Goal: Transaction & Acquisition: Obtain resource

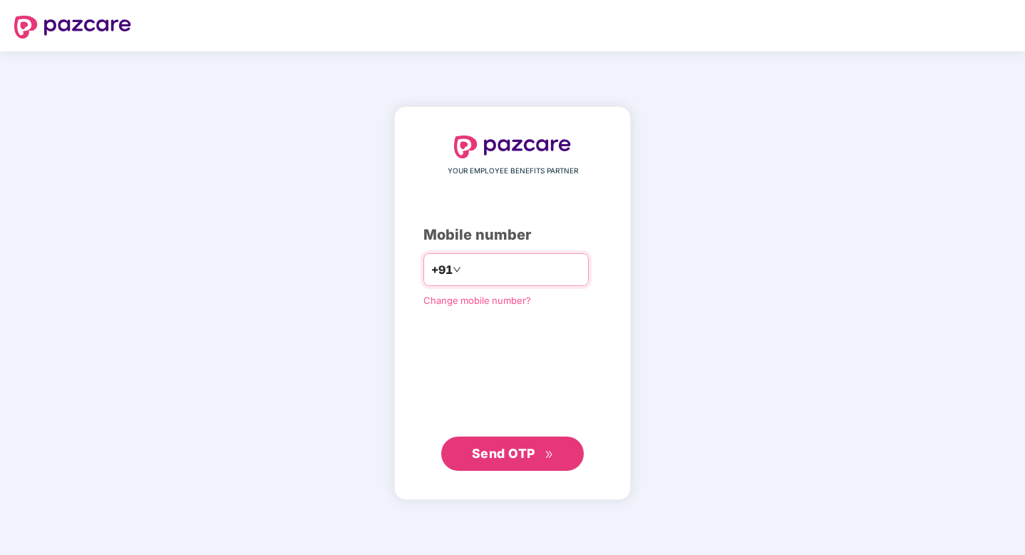
type input "**********"
click at [482, 453] on span "Send OTP" at bounding box center [503, 453] width 63 height 15
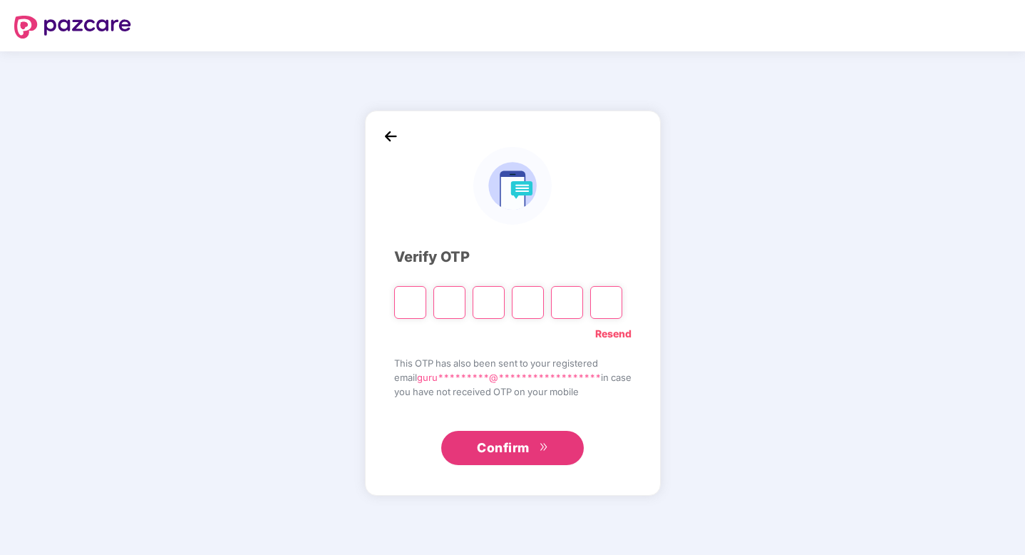
type input "*"
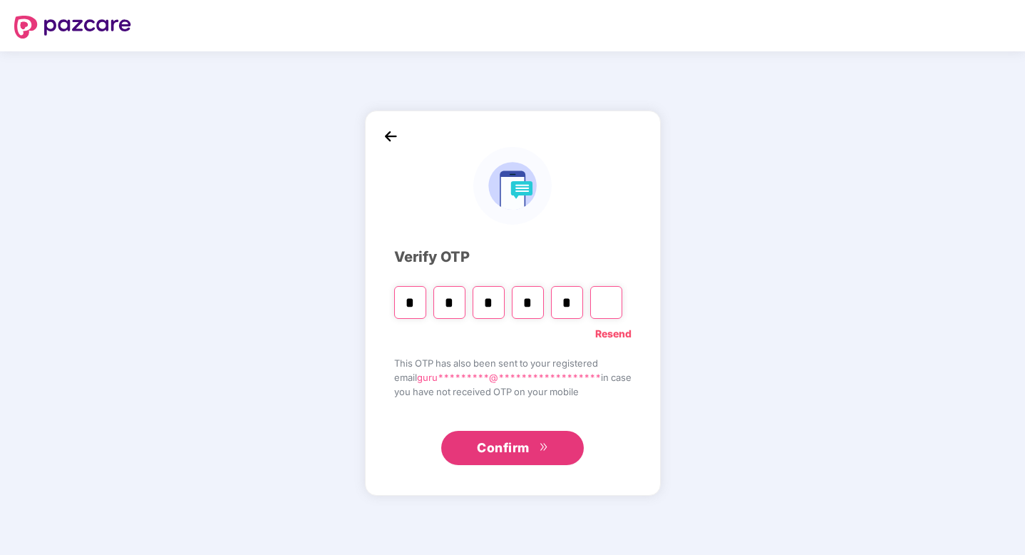
type input "*"
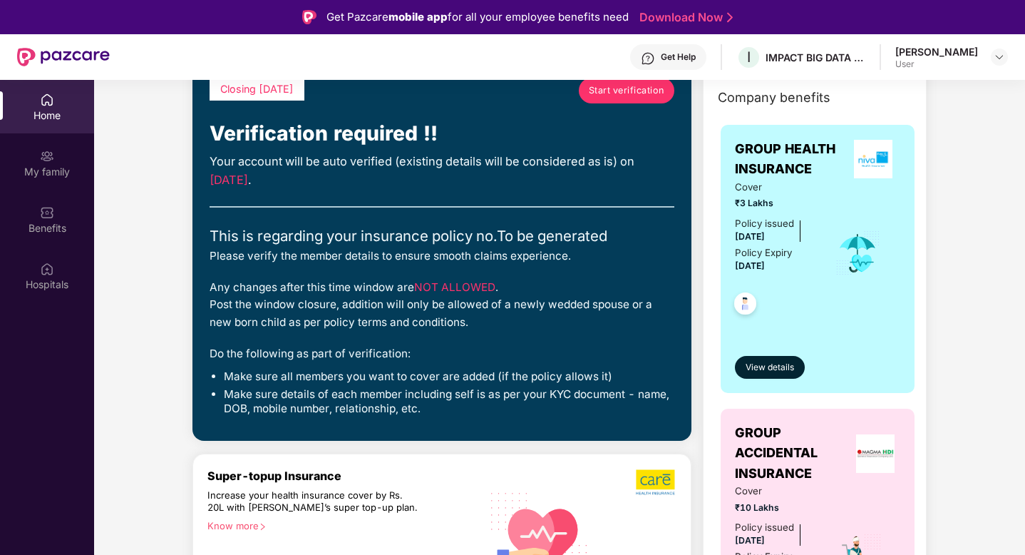
scroll to position [3, 0]
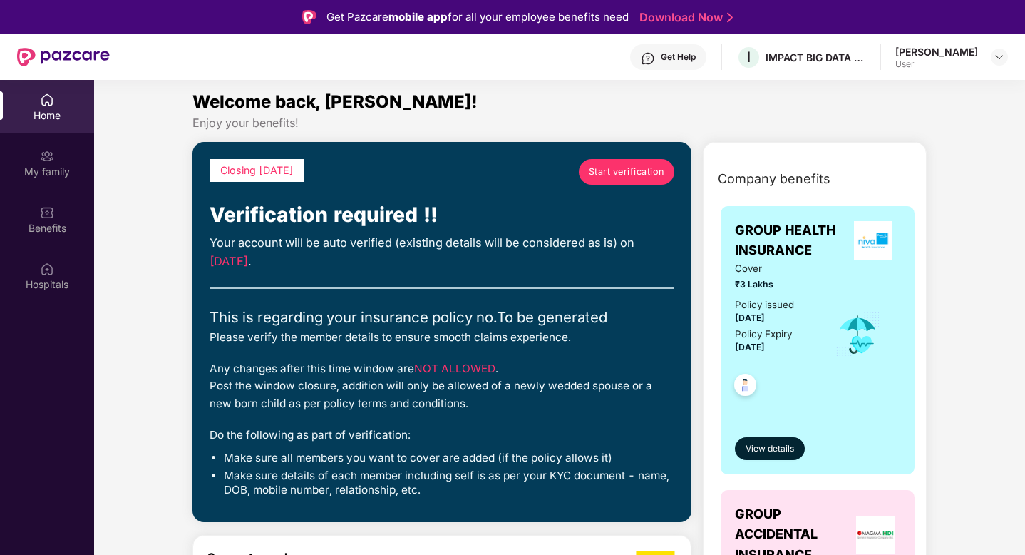
click at [382, 241] on div "Your account will be auto verified (existing details will be considered as is) …" at bounding box center [442, 252] width 465 height 36
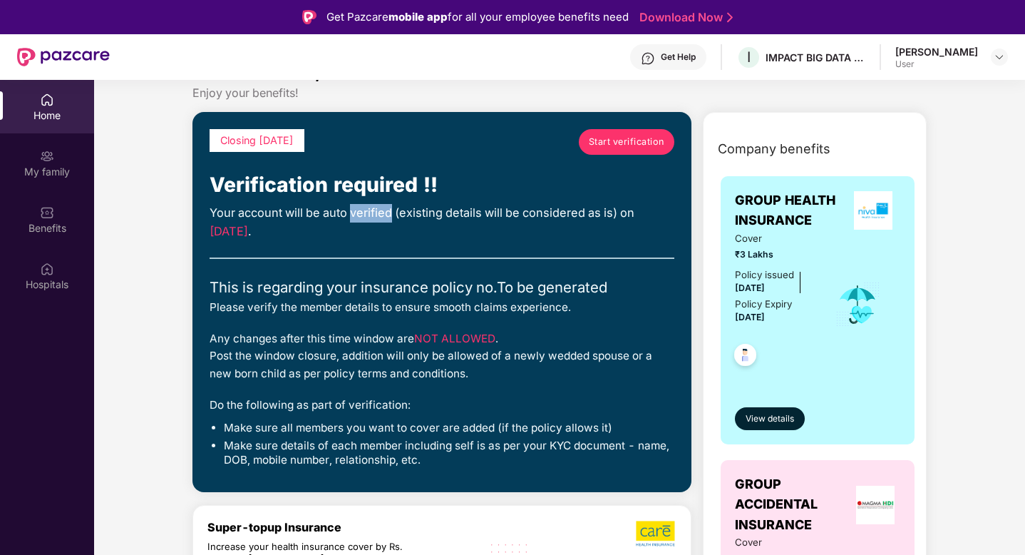
scroll to position [8, 0]
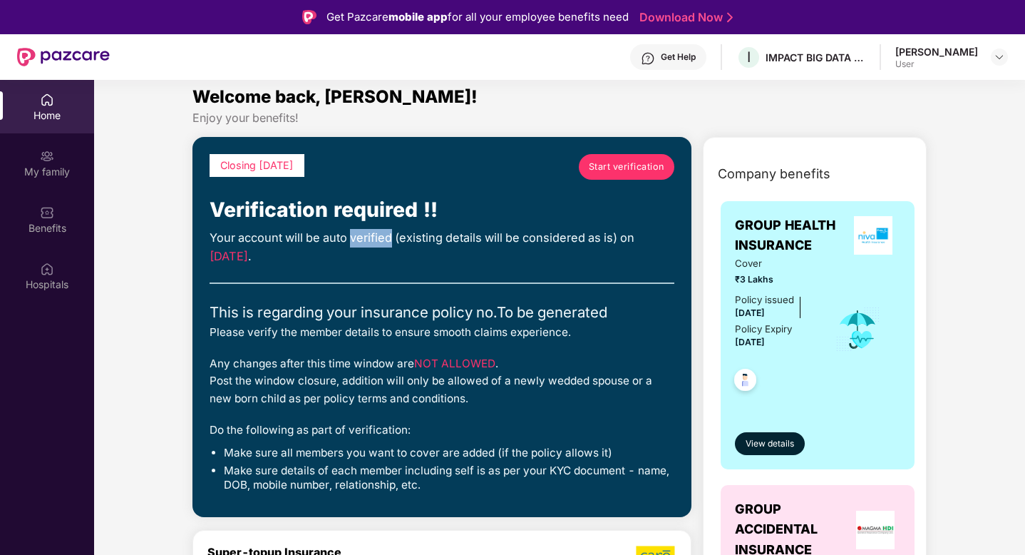
click at [653, 161] on span "Start verification" at bounding box center [627, 167] width 76 height 14
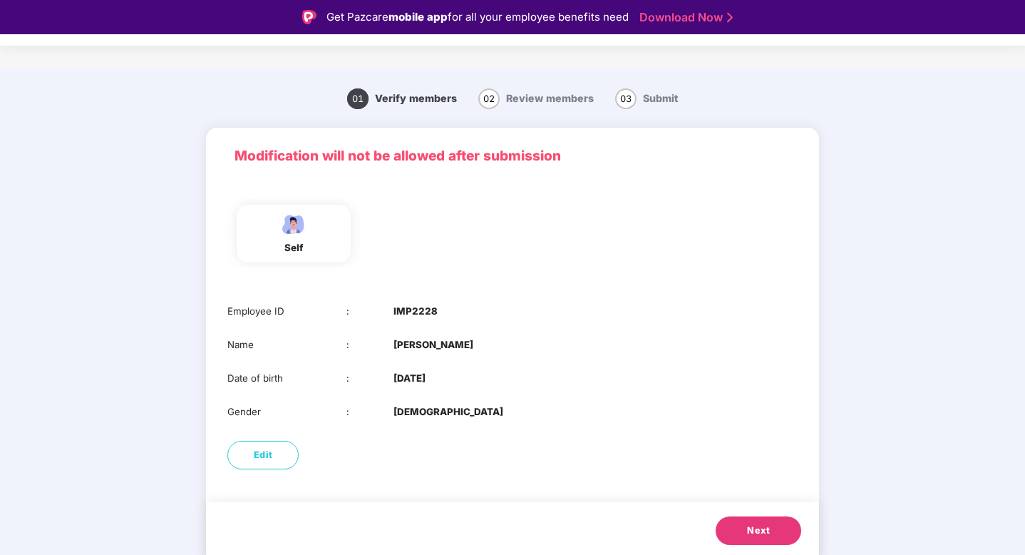
scroll to position [0, 0]
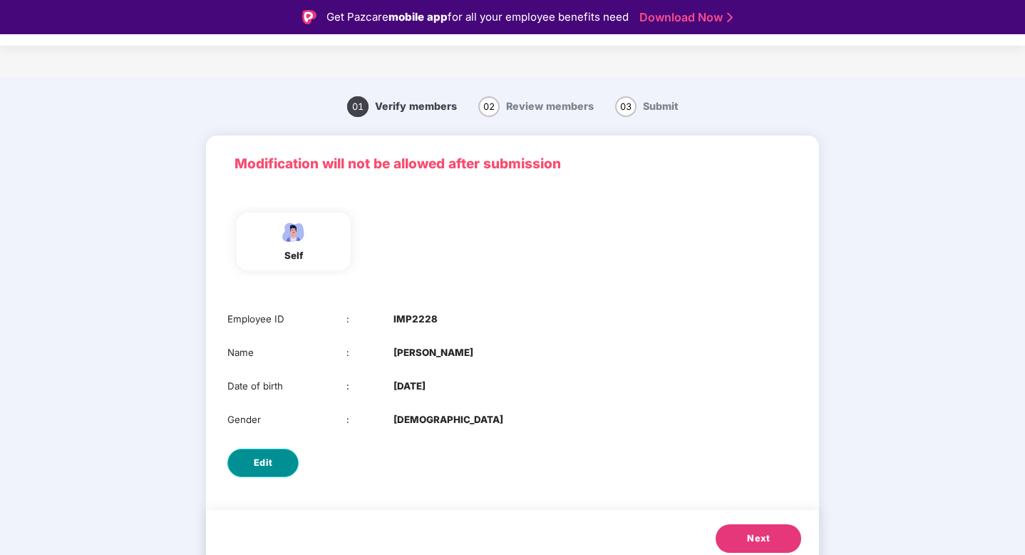
click at [264, 466] on span "Edit" at bounding box center [263, 463] width 19 height 14
select select "****"
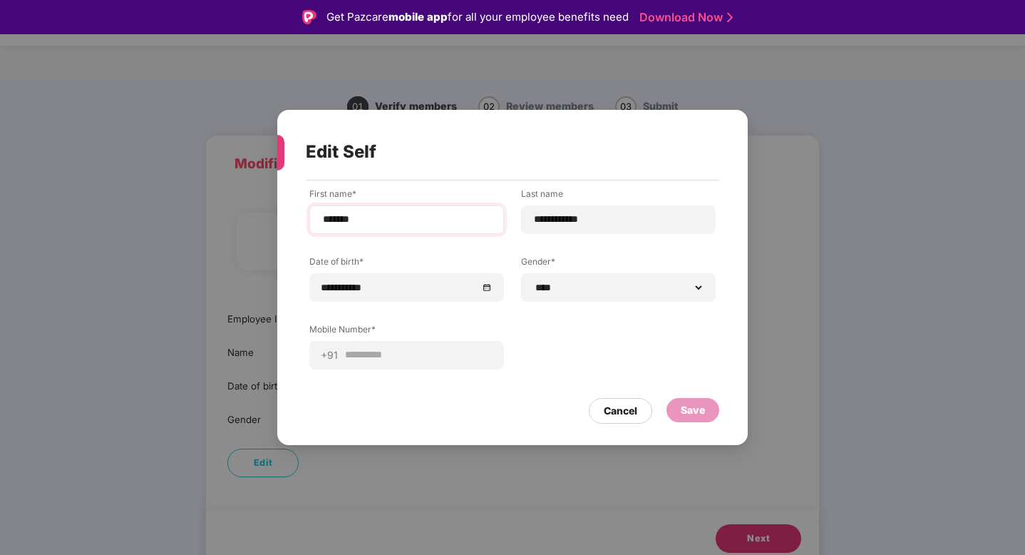
click at [394, 211] on div "*******" at bounding box center [406, 219] width 195 height 29
click at [392, 231] on div "*******" at bounding box center [406, 219] width 195 height 29
click at [392, 219] on input "*******" at bounding box center [407, 219] width 170 height 15
type input "*********"
click at [602, 223] on input "**********" at bounding box center [618, 219] width 170 height 15
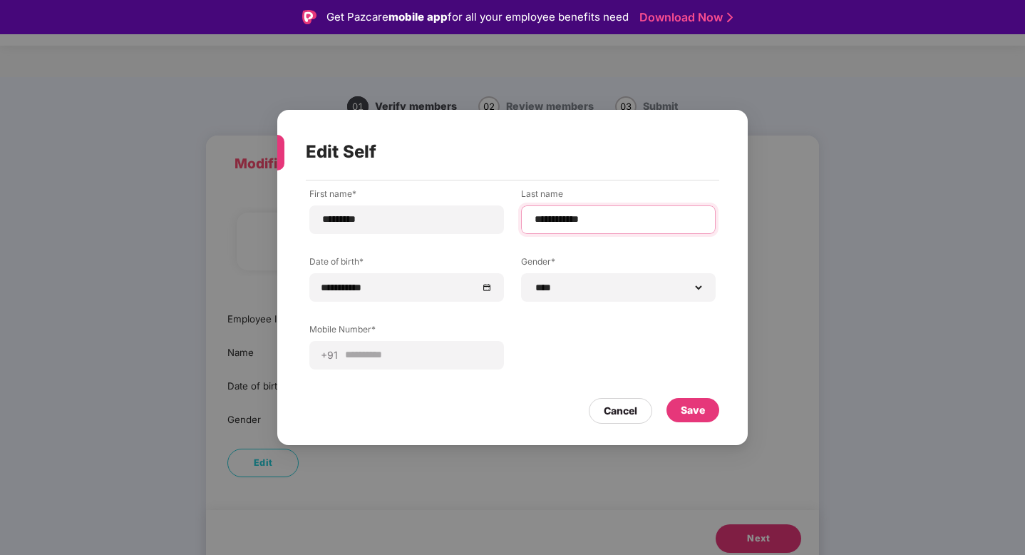
click at [602, 223] on input "**********" at bounding box center [618, 219] width 170 height 15
type input "*****"
click at [531, 150] on div "Edit Self" at bounding box center [495, 152] width 379 height 56
click at [565, 288] on select "**********" at bounding box center [618, 287] width 170 height 11
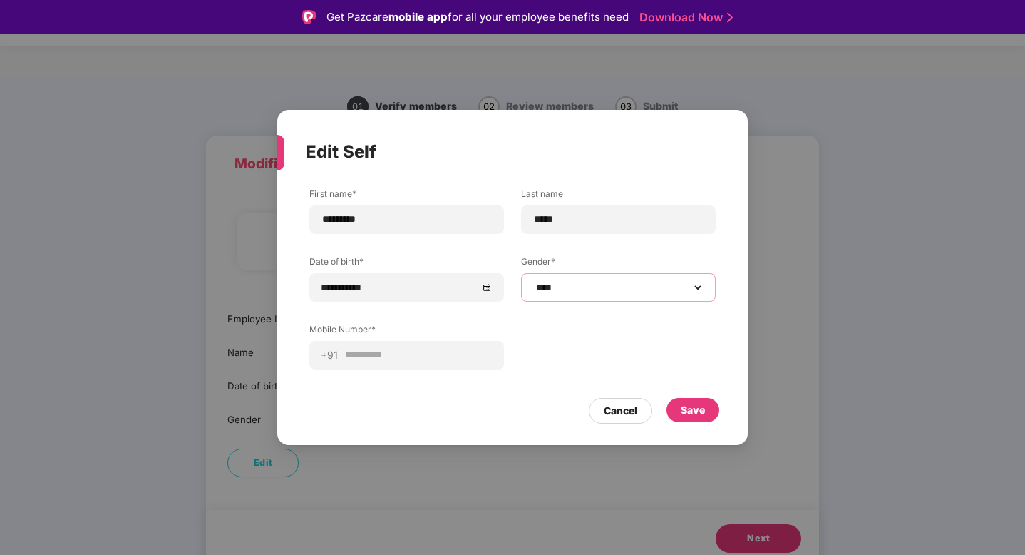
click at [533, 282] on select "**********" at bounding box center [618, 287] width 170 height 11
click at [698, 406] on div "Save" at bounding box center [693, 410] width 24 height 16
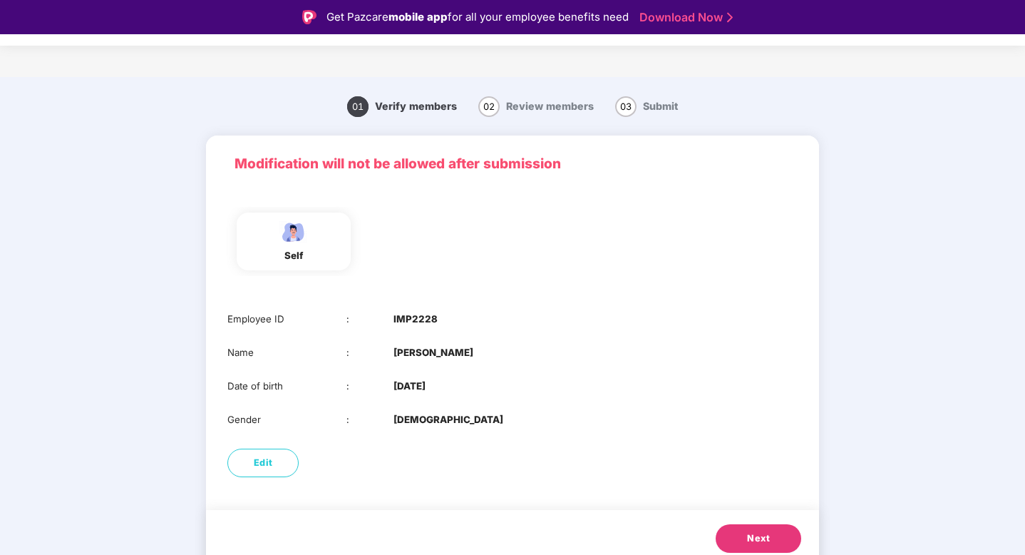
scroll to position [11, 0]
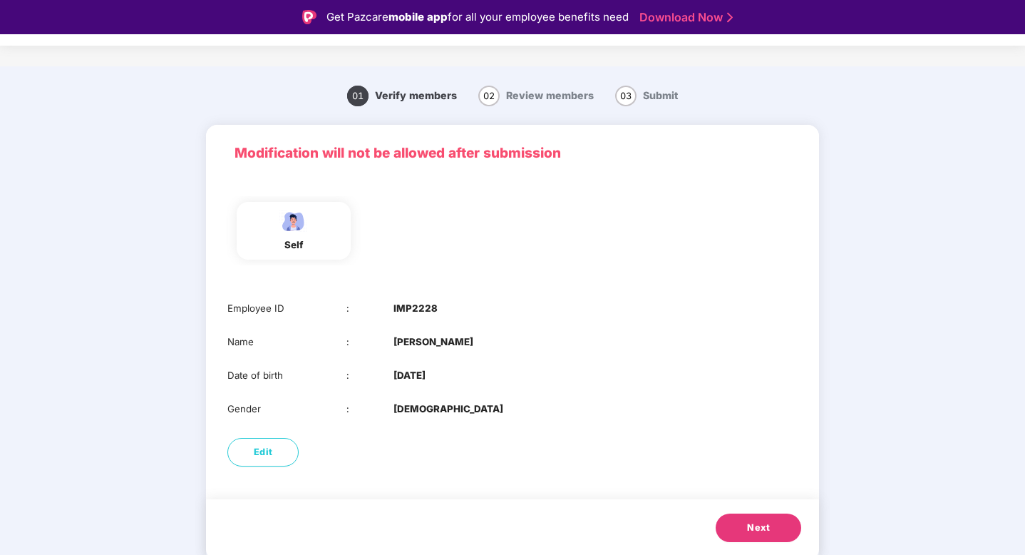
click at [766, 525] on span "Next" at bounding box center [758, 528] width 23 height 14
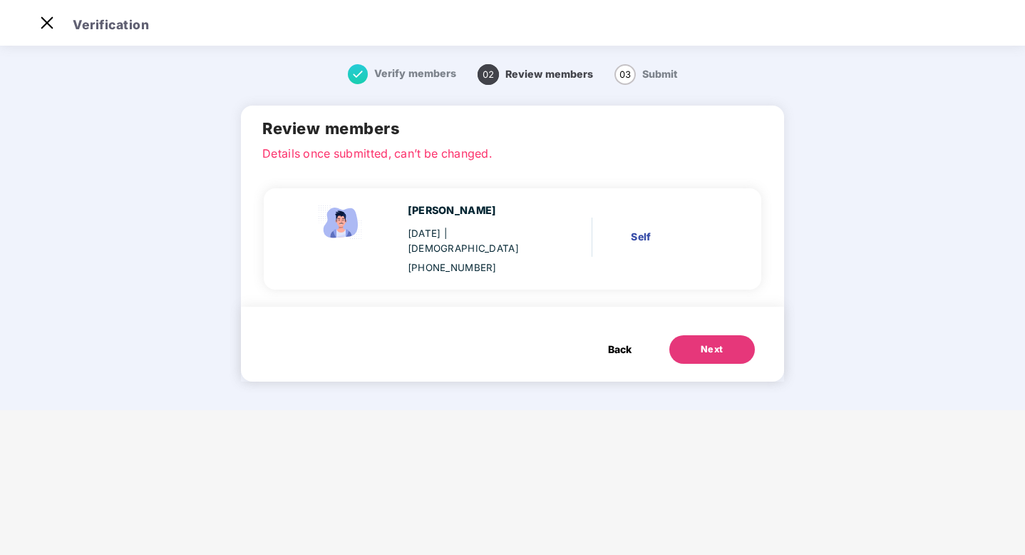
click at [707, 342] on div "Next" at bounding box center [712, 349] width 23 height 14
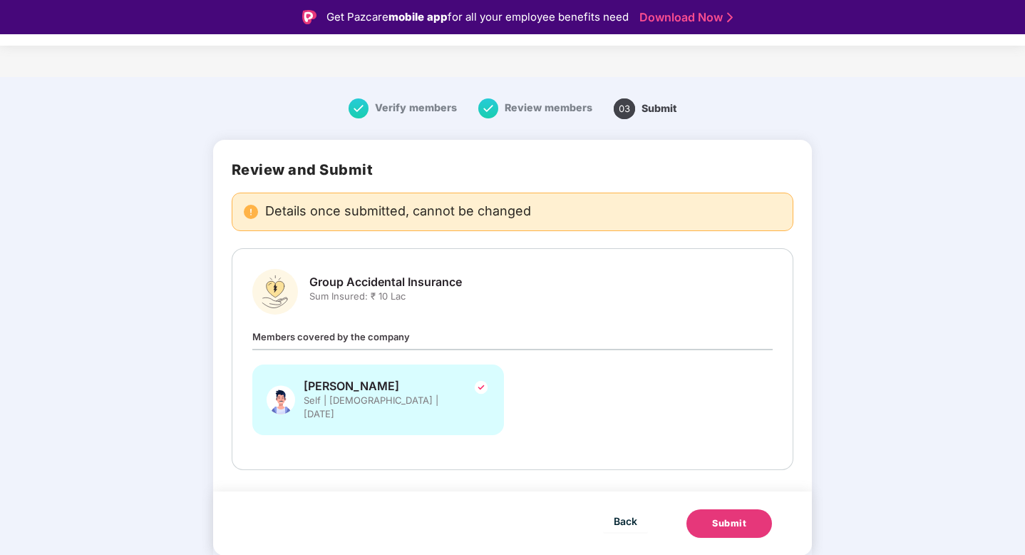
click at [732, 516] on div "Submit" at bounding box center [729, 523] width 34 height 14
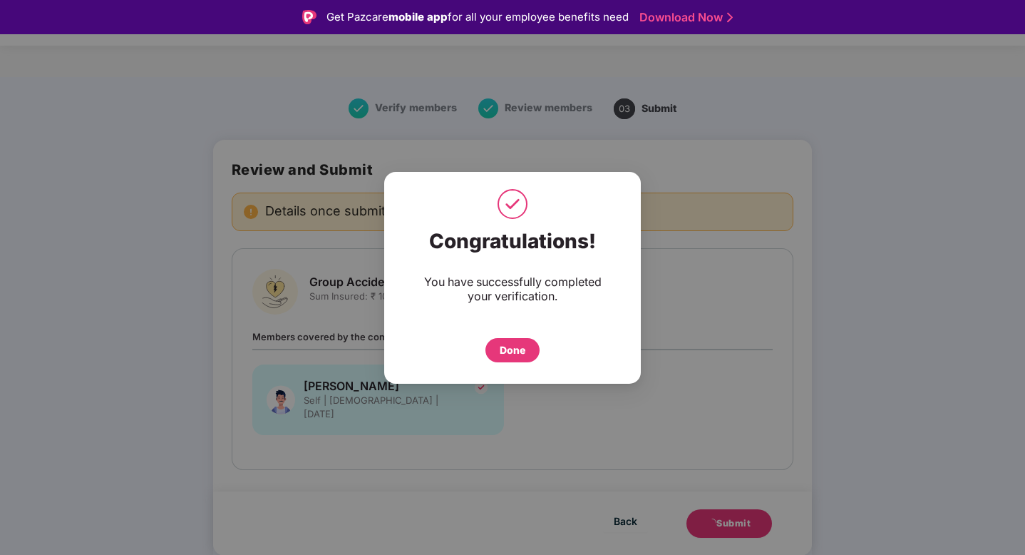
click at [503, 355] on div "Done" at bounding box center [513, 350] width 26 height 16
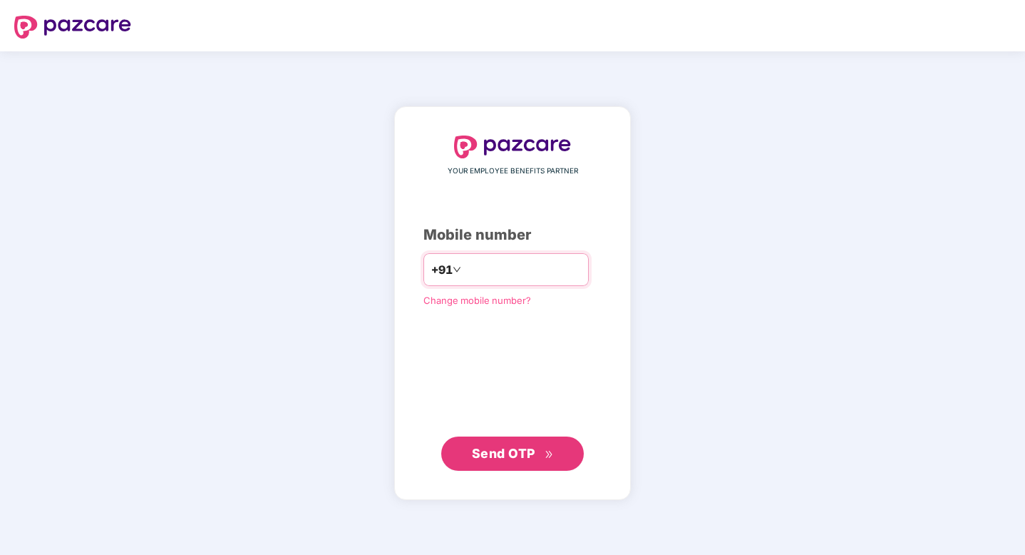
click at [478, 263] on input "number" at bounding box center [522, 269] width 117 height 23
type input "**********"
click at [503, 443] on button "Send OTP" at bounding box center [512, 453] width 143 height 34
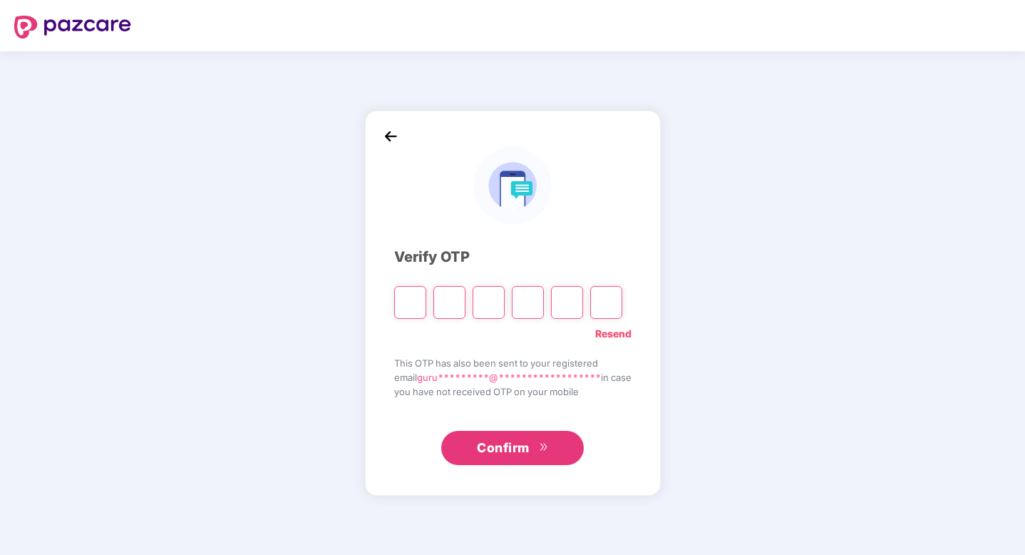
type input "*"
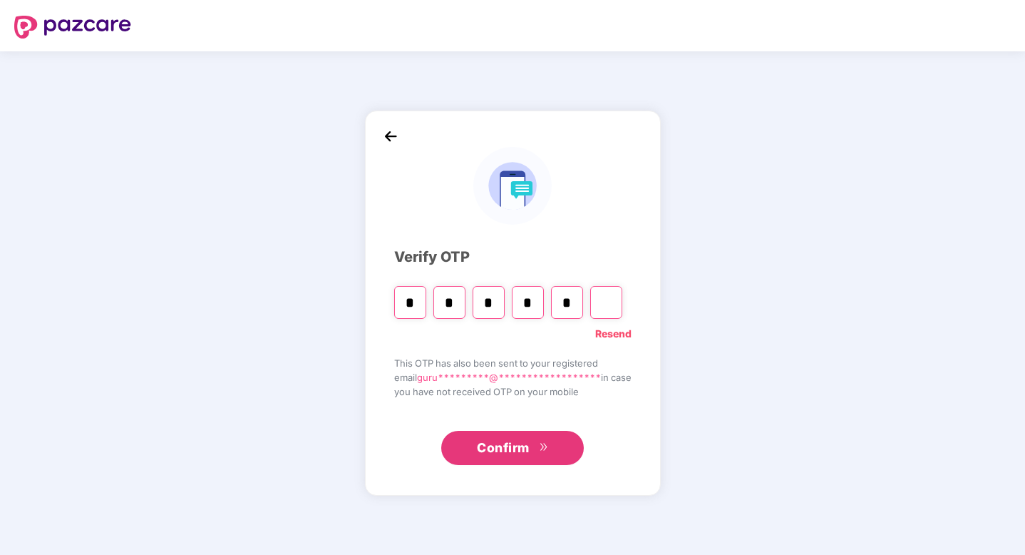
type input "*"
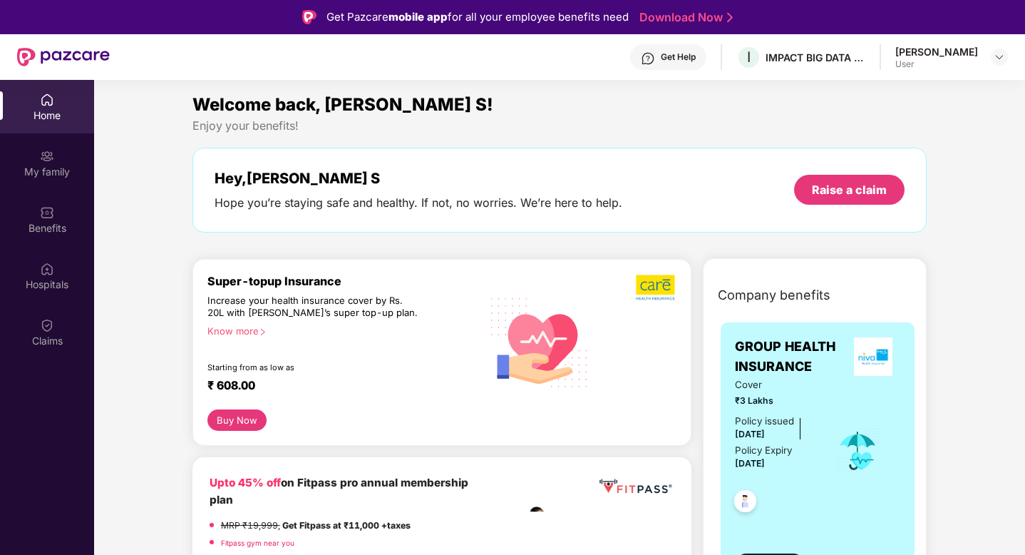
scroll to position [333, 0]
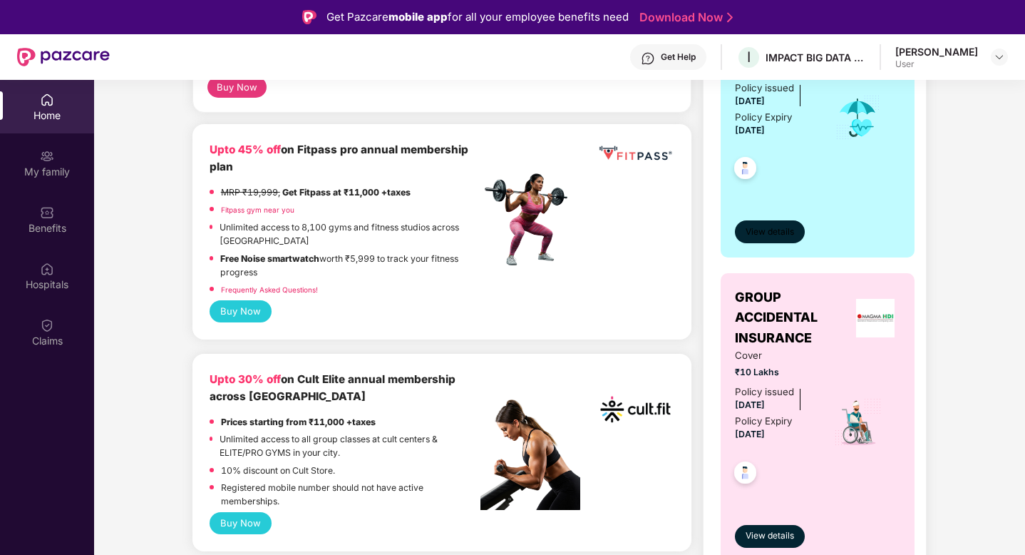
click at [769, 232] on span "View details" at bounding box center [770, 232] width 48 height 14
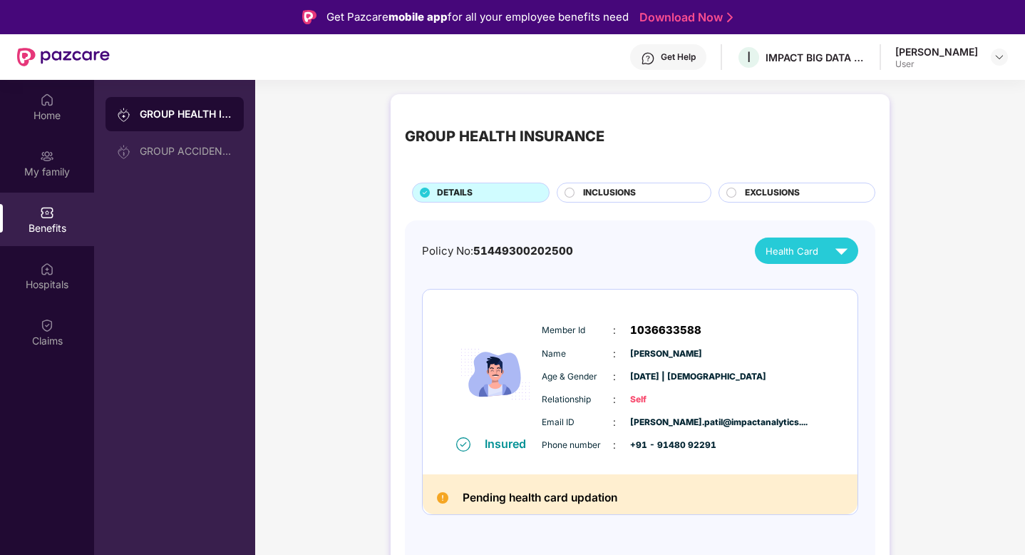
scroll to position [80, 0]
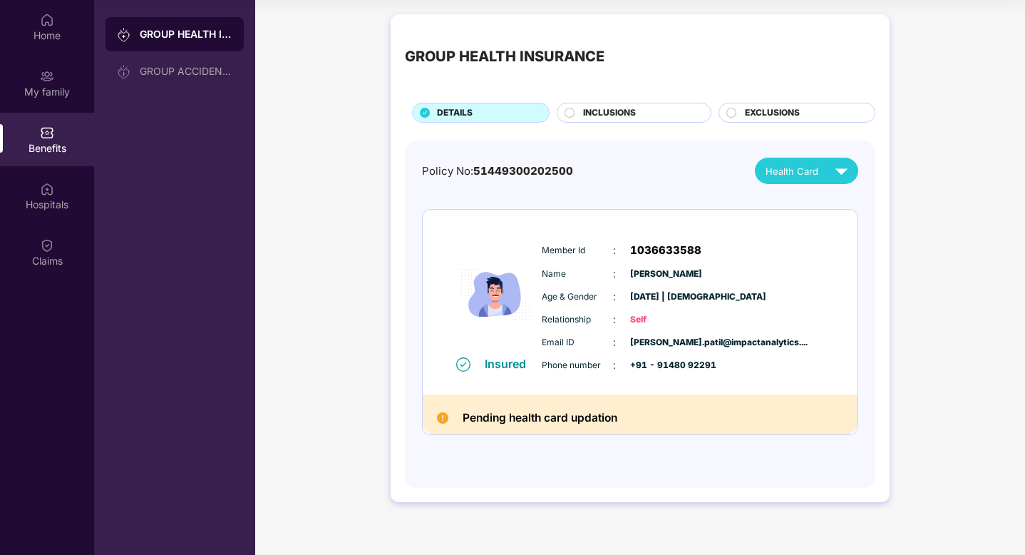
click at [657, 114] on div "INCLUSIONS" at bounding box center [640, 114] width 128 height 16
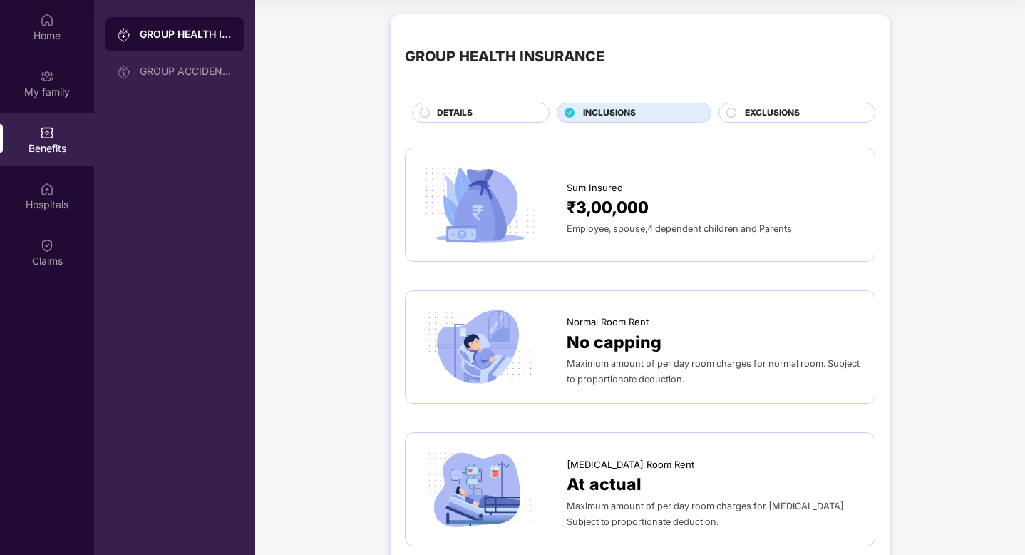
click at [486, 103] on div "DETAILS" at bounding box center [481, 113] width 138 height 20
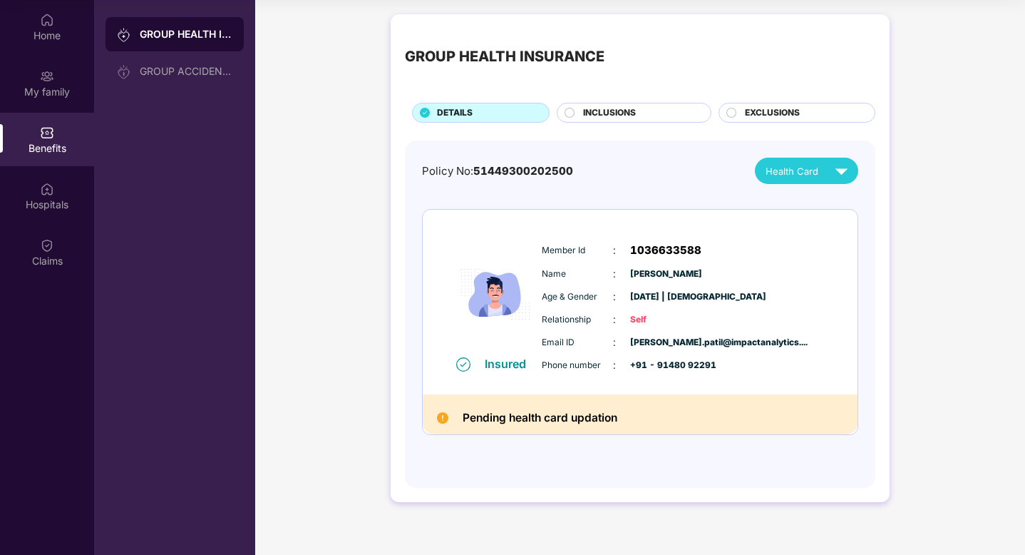
click at [578, 97] on div "GROUP HEALTH INSURANCE DETAILS INCLUSIONS EXCLUSIONS" at bounding box center [640, 76] width 471 height 94
click at [578, 111] on div "INCLUSIONS" at bounding box center [640, 114] width 128 height 16
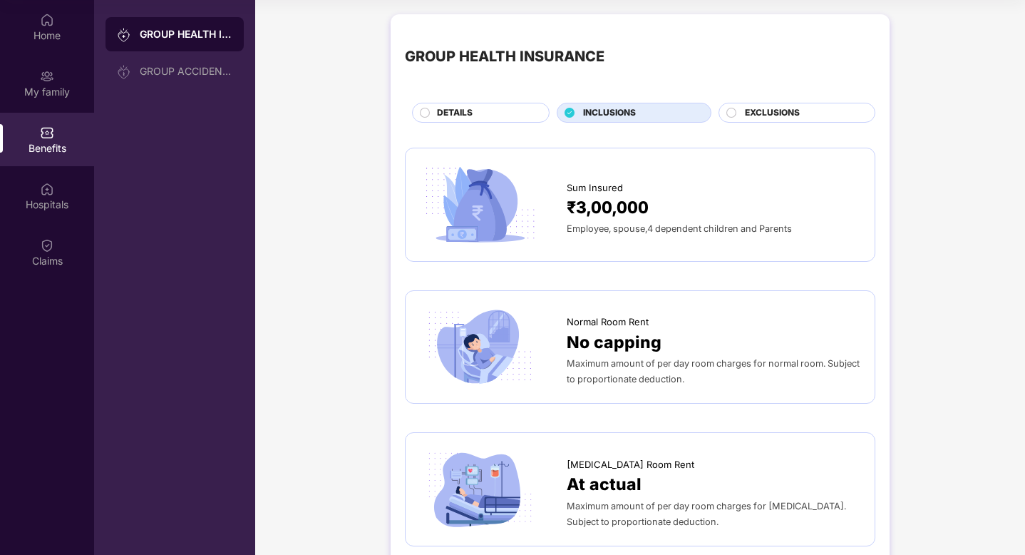
click at [506, 116] on div "DETAILS" at bounding box center [486, 114] width 112 height 16
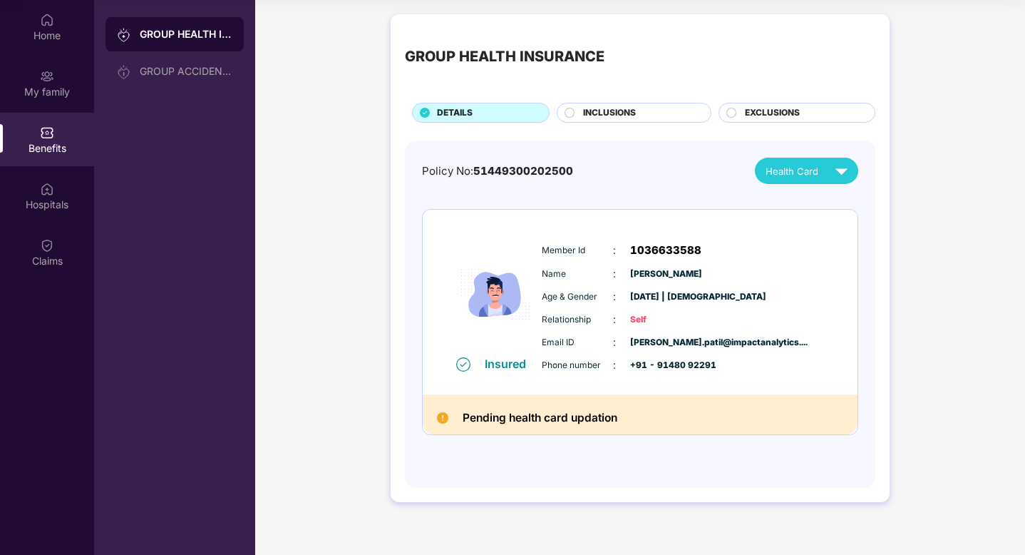
click at [579, 111] on div "INCLUSIONS" at bounding box center [640, 114] width 128 height 16
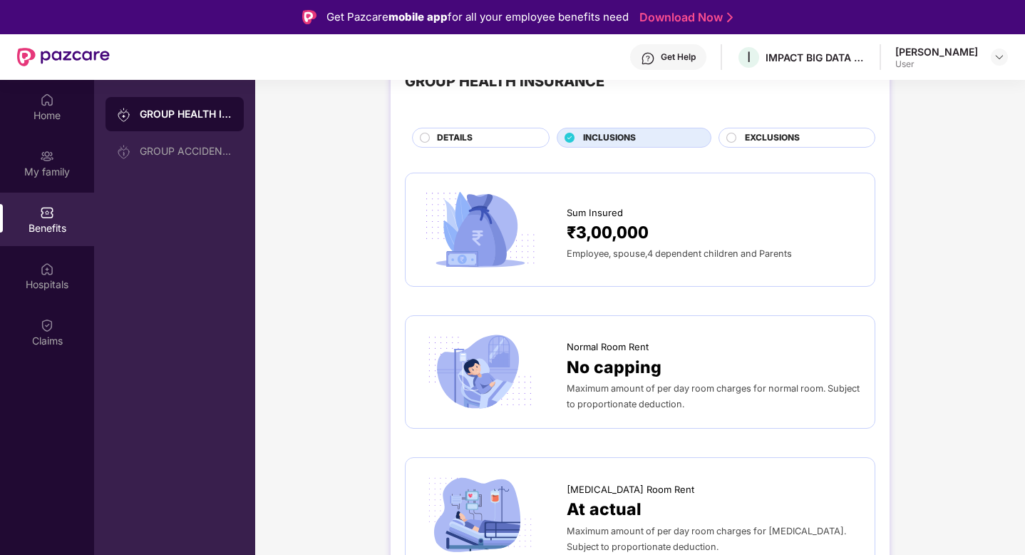
scroll to position [58, 0]
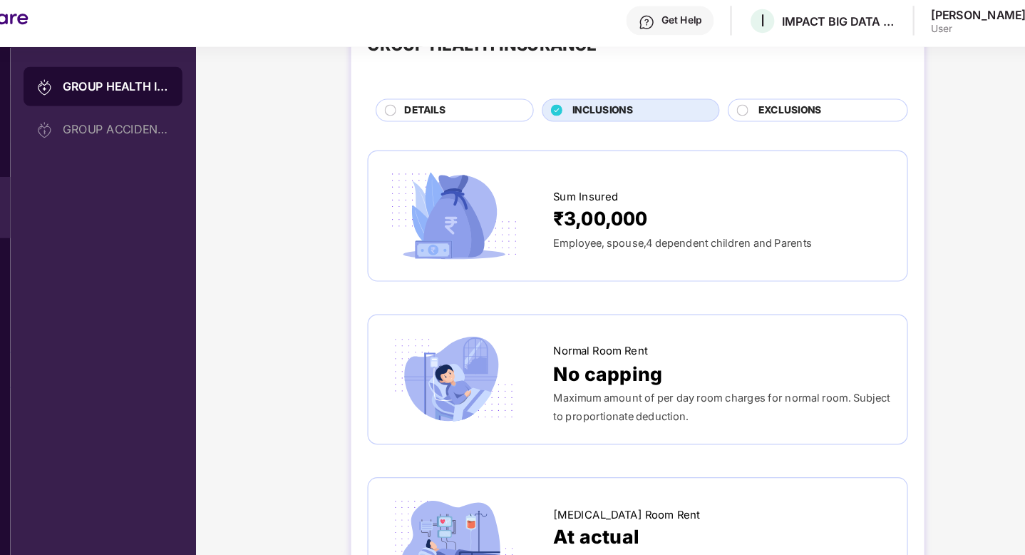
click at [662, 248] on span "Employee, spouse,4 dependent children and Parents" at bounding box center [679, 250] width 225 height 11
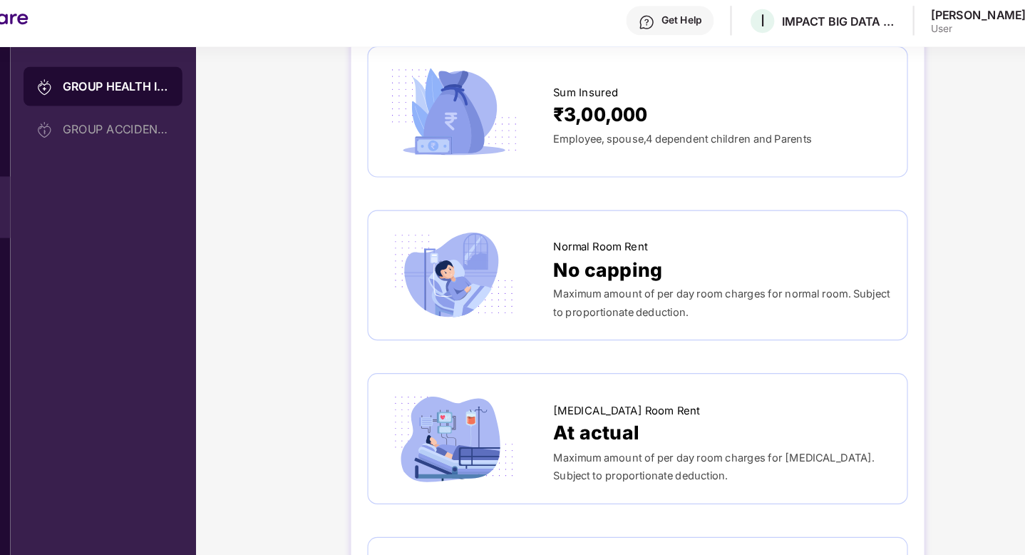
scroll to position [0, 0]
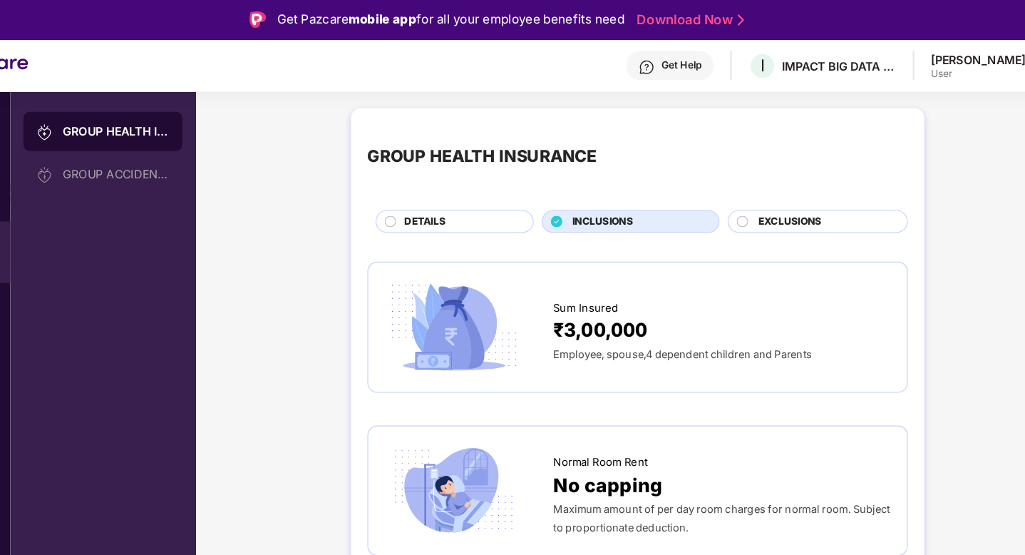
click at [742, 198] on div "EXCLUSIONS" at bounding box center [803, 194] width 130 height 16
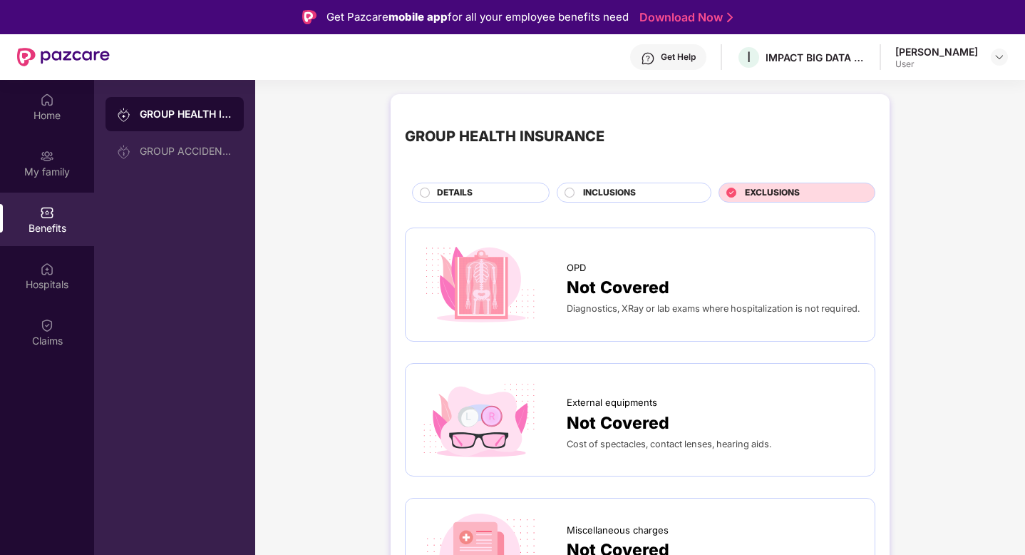
click at [613, 199] on span "INCLUSIONS" at bounding box center [609, 193] width 53 height 14
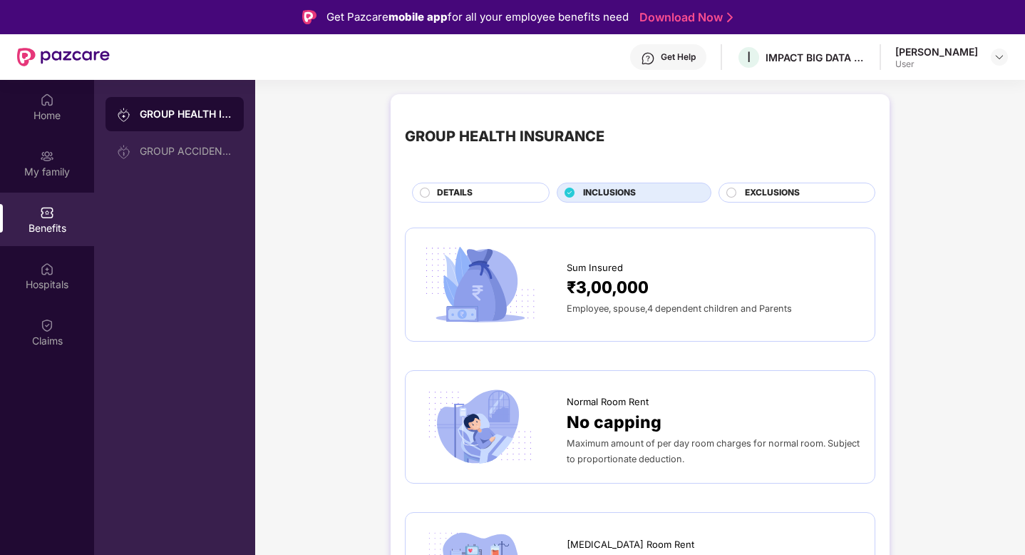
click at [526, 193] on div "DETAILS" at bounding box center [486, 194] width 112 height 16
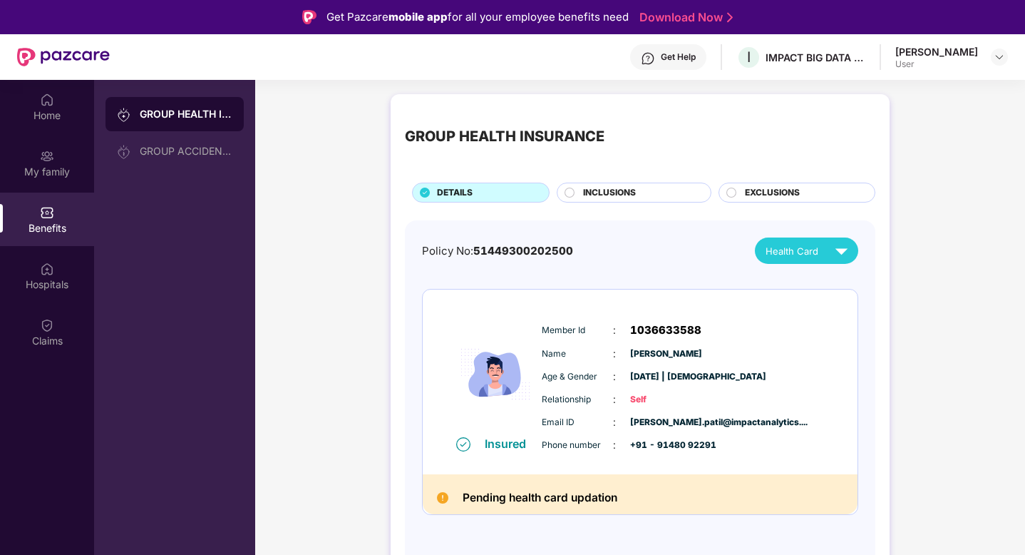
click at [603, 193] on span "INCLUSIONS" at bounding box center [609, 193] width 53 height 14
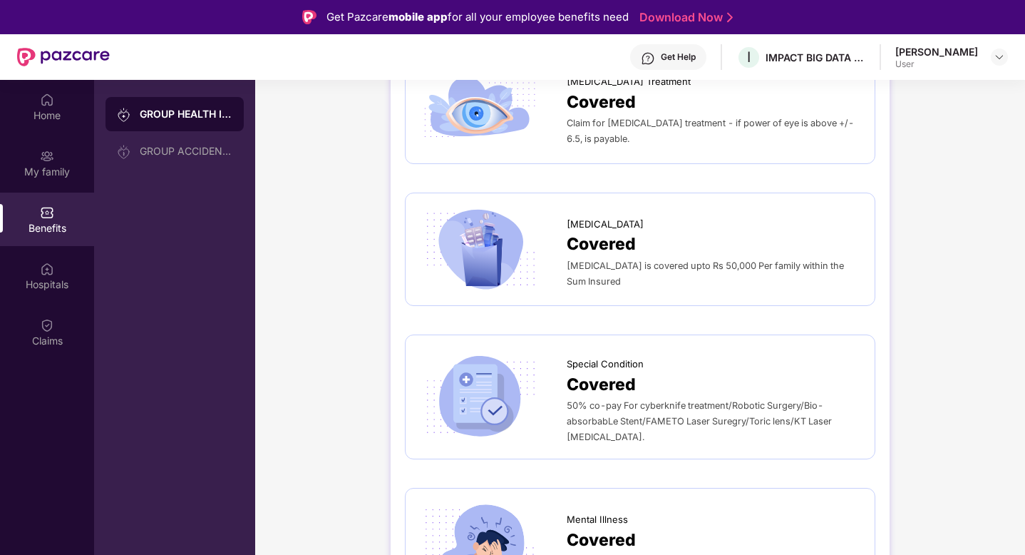
scroll to position [2561, 0]
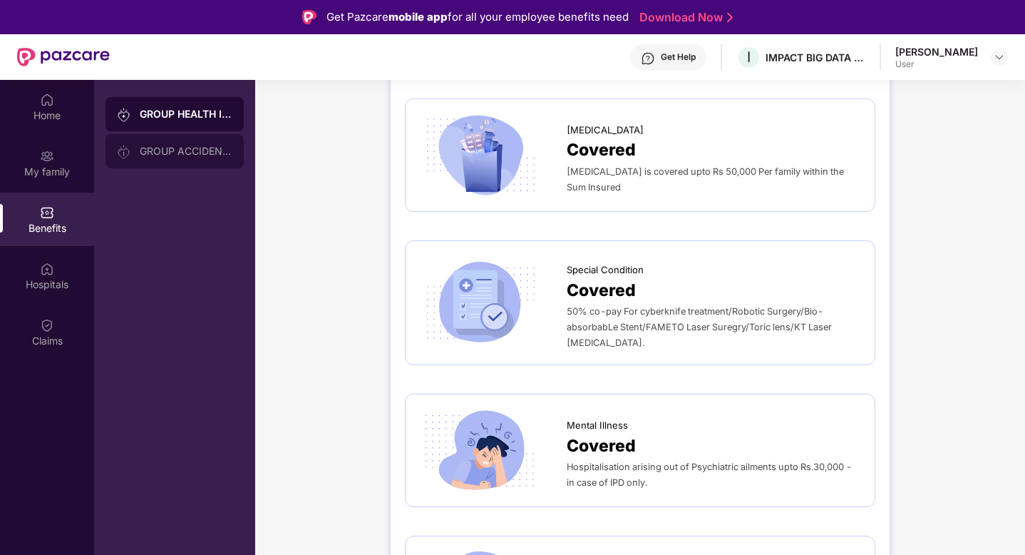
click at [232, 138] on div "GROUP ACCIDENTAL INSURANCE" at bounding box center [175, 151] width 138 height 34
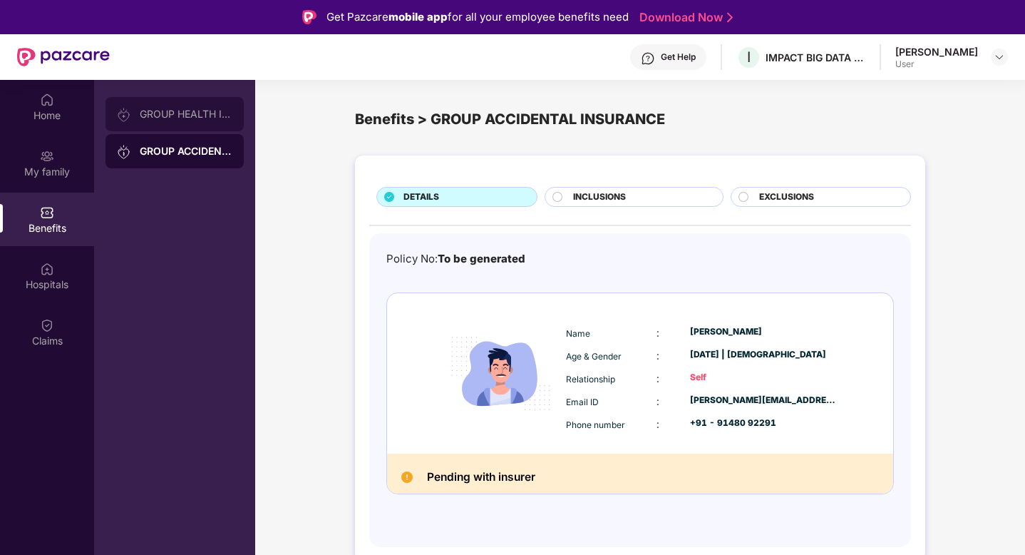
click at [192, 120] on div "GROUP HEALTH INSURANCE" at bounding box center [175, 114] width 138 height 34
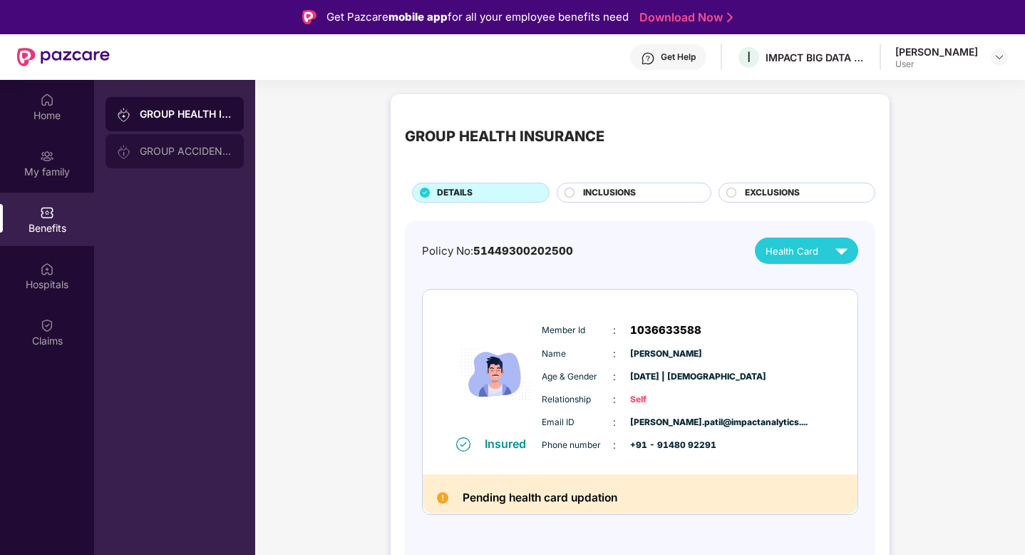
click at [194, 149] on div "GROUP ACCIDENTAL INSURANCE" at bounding box center [186, 150] width 93 height 11
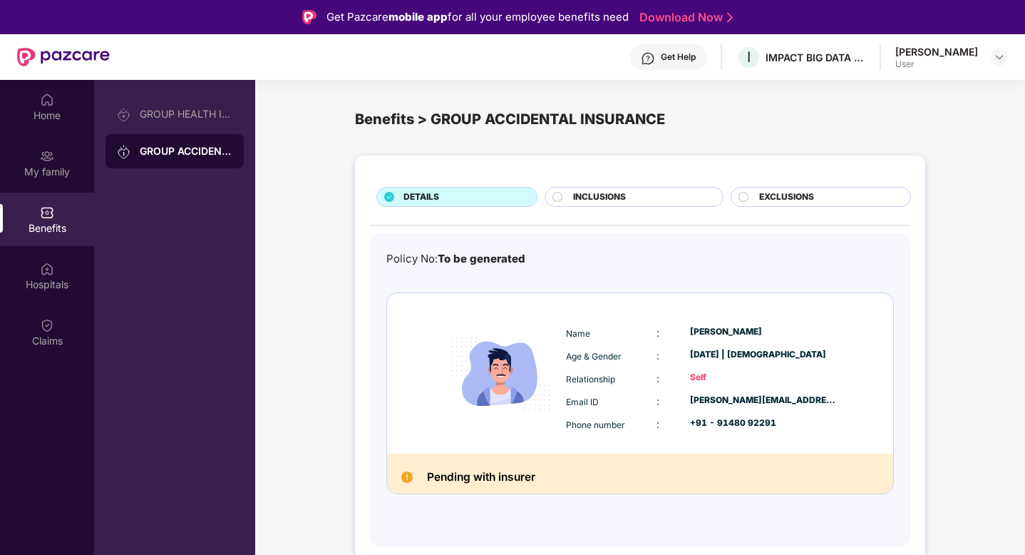
click at [553, 463] on div "Pending with insurer" at bounding box center [640, 474] width 506 height 41
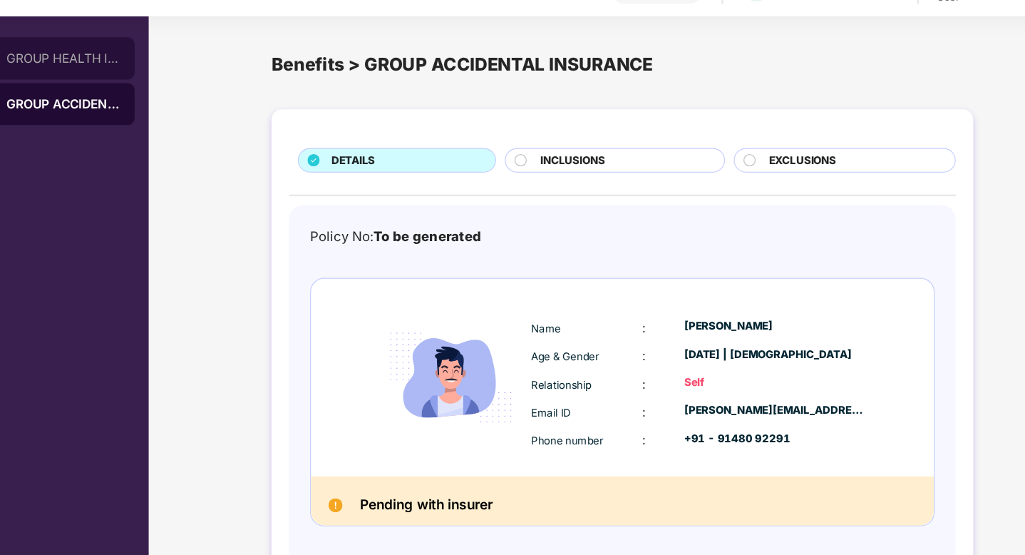
click at [213, 123] on div "GROUP HEALTH INSURANCE" at bounding box center [175, 114] width 138 height 34
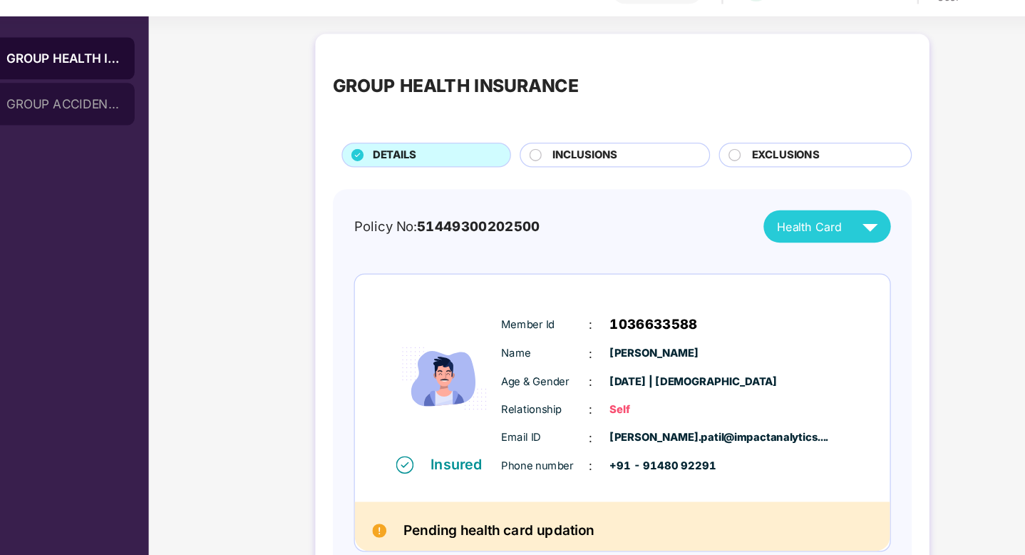
click at [200, 151] on div "GROUP ACCIDENTAL INSURANCE" at bounding box center [186, 150] width 93 height 11
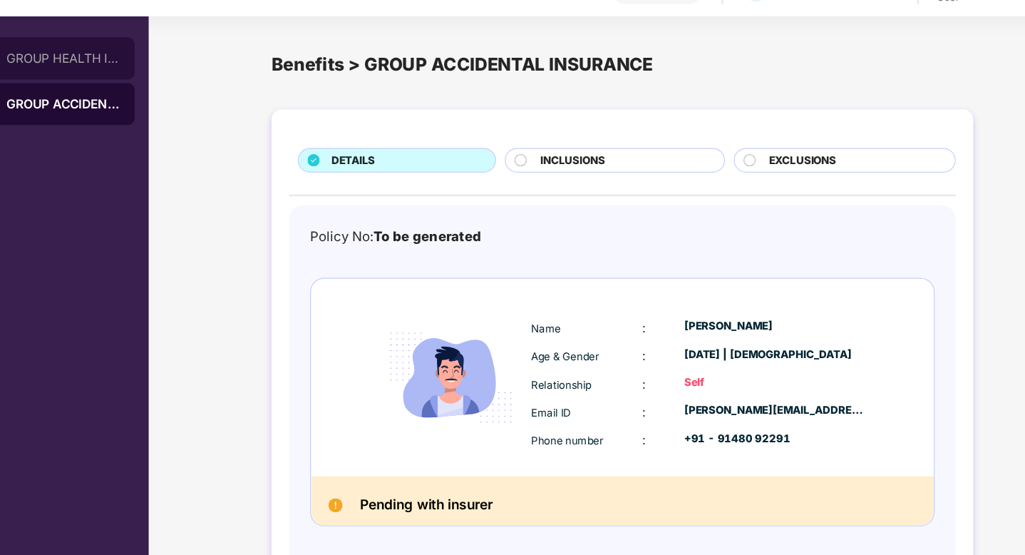
click at [193, 117] on div "GROUP HEALTH INSURANCE" at bounding box center [186, 113] width 93 height 11
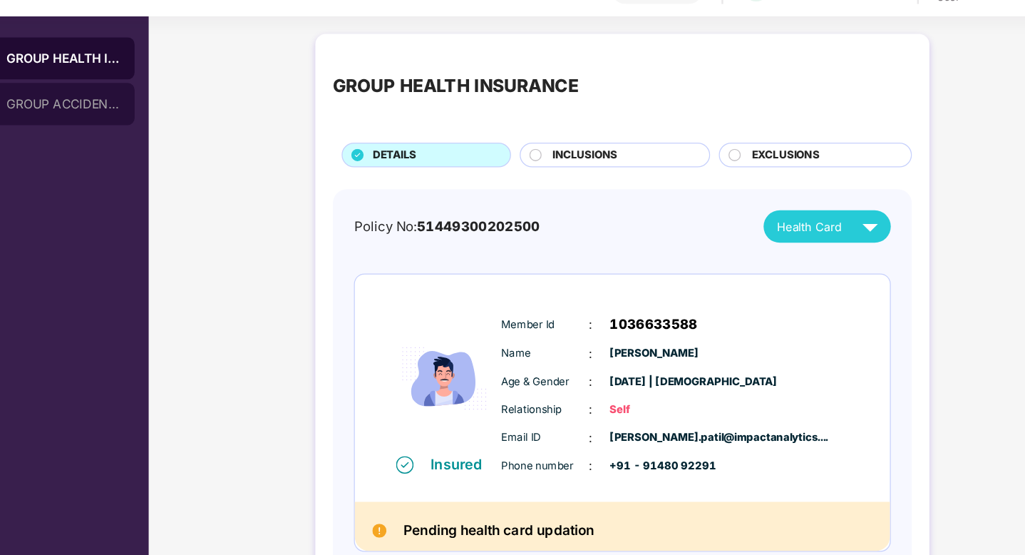
click at [203, 155] on div "GROUP ACCIDENTAL INSURANCE" at bounding box center [186, 150] width 93 height 11
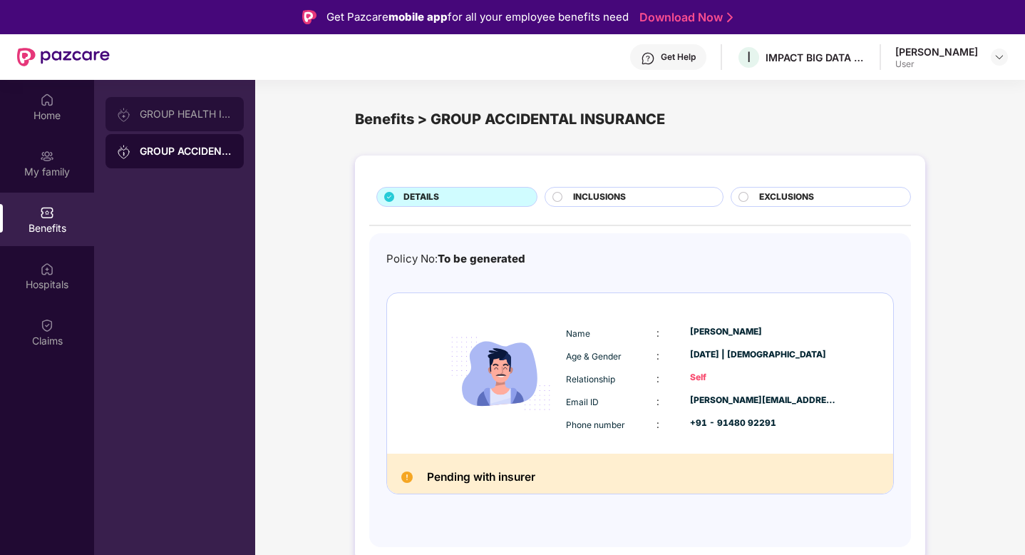
click at [207, 102] on div "GROUP HEALTH INSURANCE" at bounding box center [175, 114] width 138 height 34
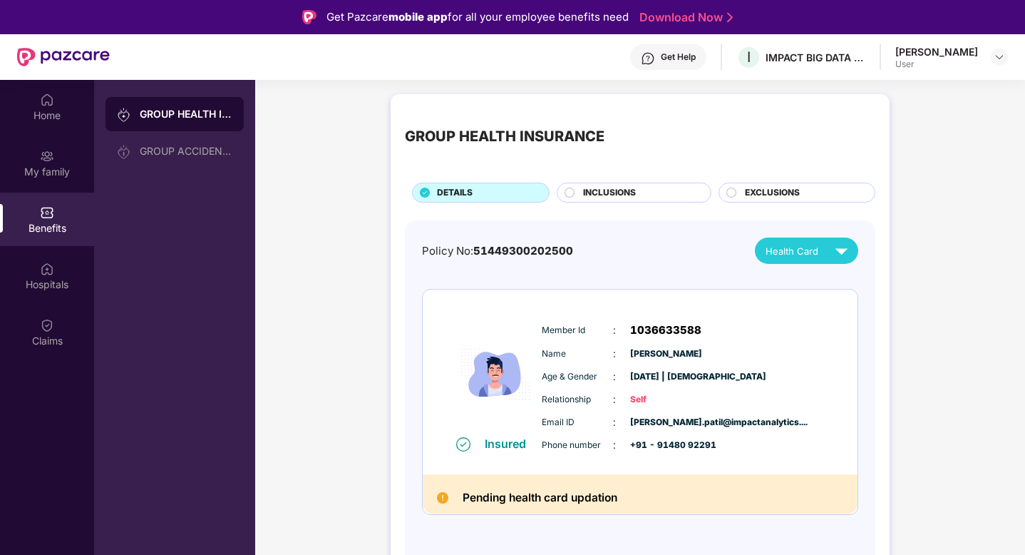
click at [836, 248] on img at bounding box center [841, 250] width 25 height 25
click at [821, 286] on div "[PERSON_NAME]" at bounding box center [810, 284] width 93 height 16
click at [187, 155] on div "GROUP ACCIDENTAL INSURANCE" at bounding box center [186, 150] width 93 height 11
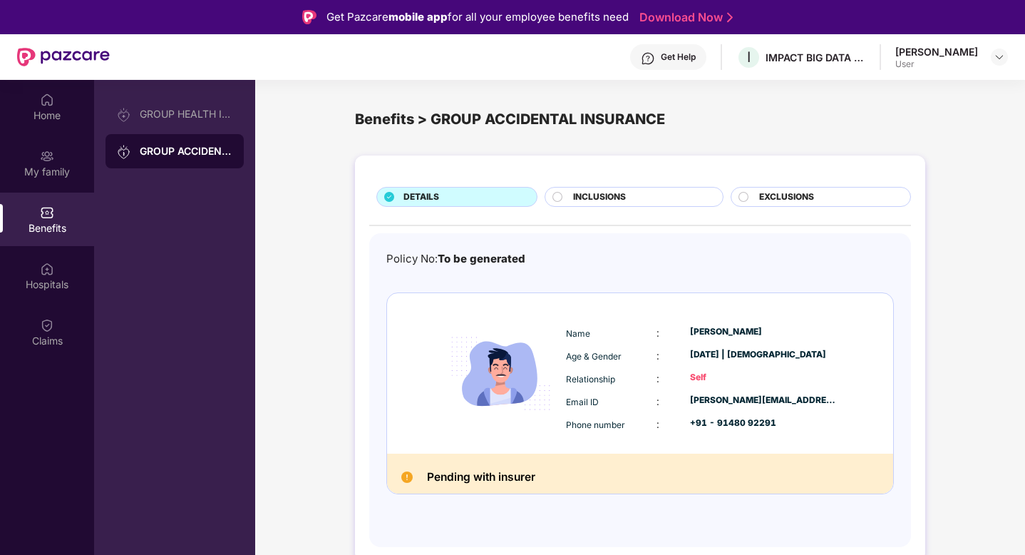
click at [325, 101] on div "Benefits > GROUP ACCIDENTAL INSURANCE" at bounding box center [640, 119] width 770 height 57
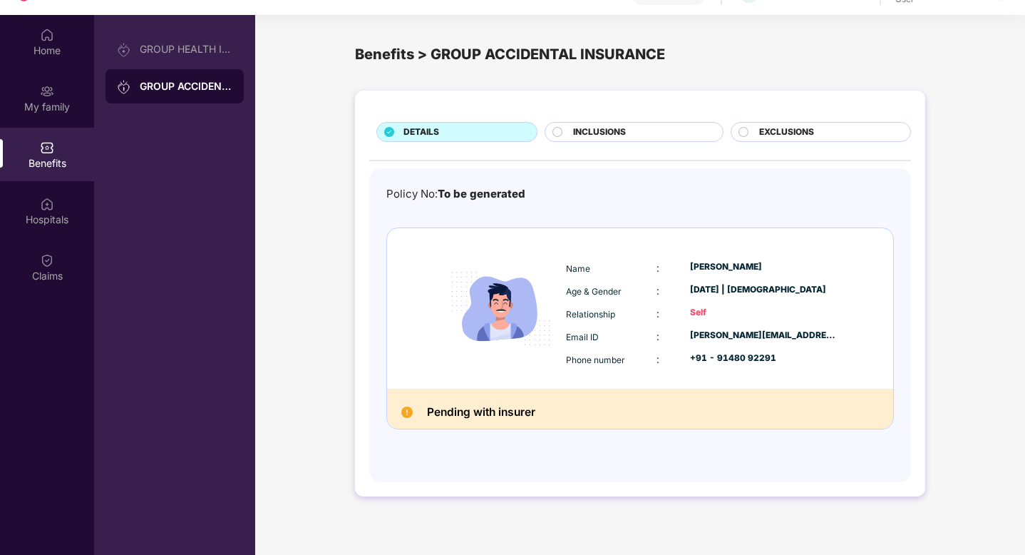
scroll to position [73, 0]
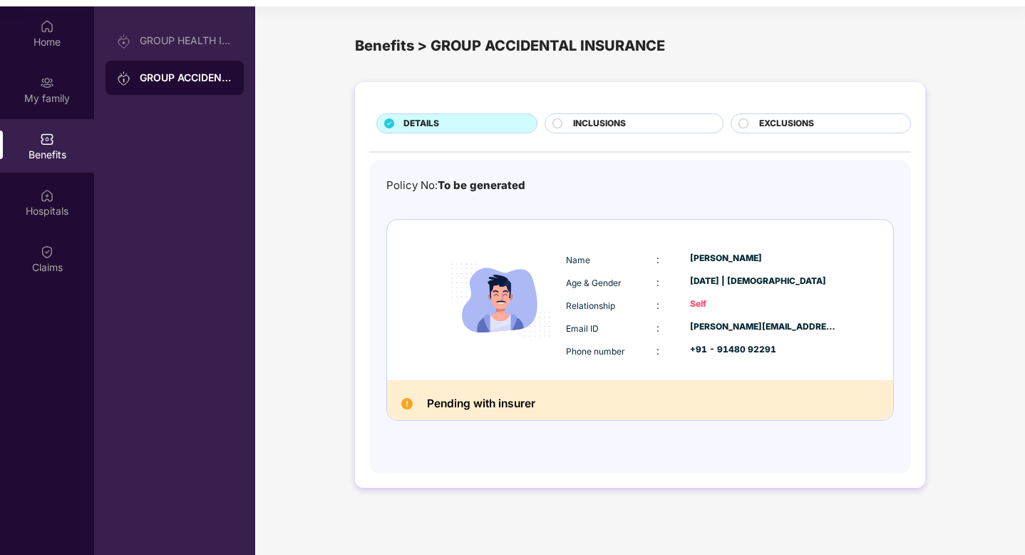
click at [607, 124] on span "INCLUSIONS" at bounding box center [599, 124] width 53 height 14
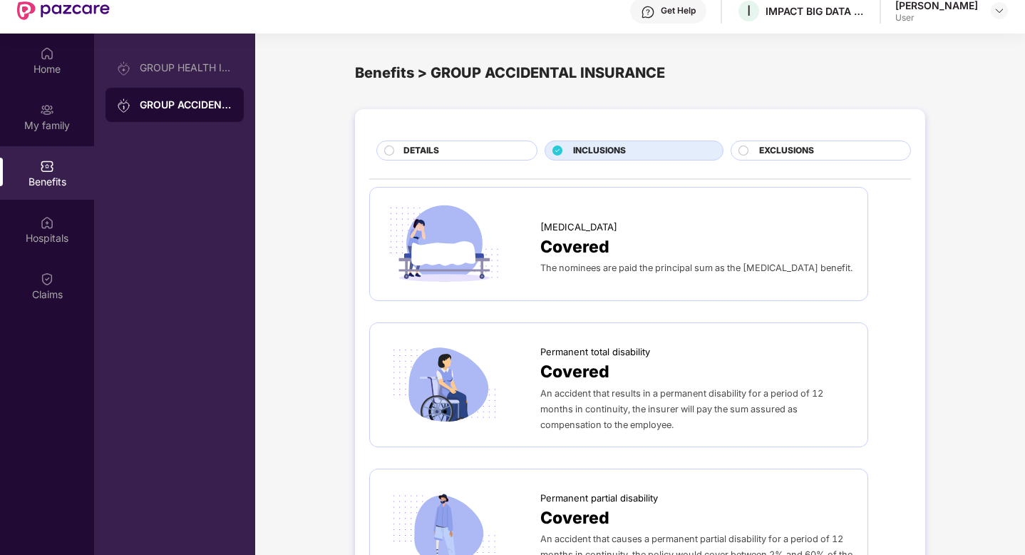
scroll to position [45, 0]
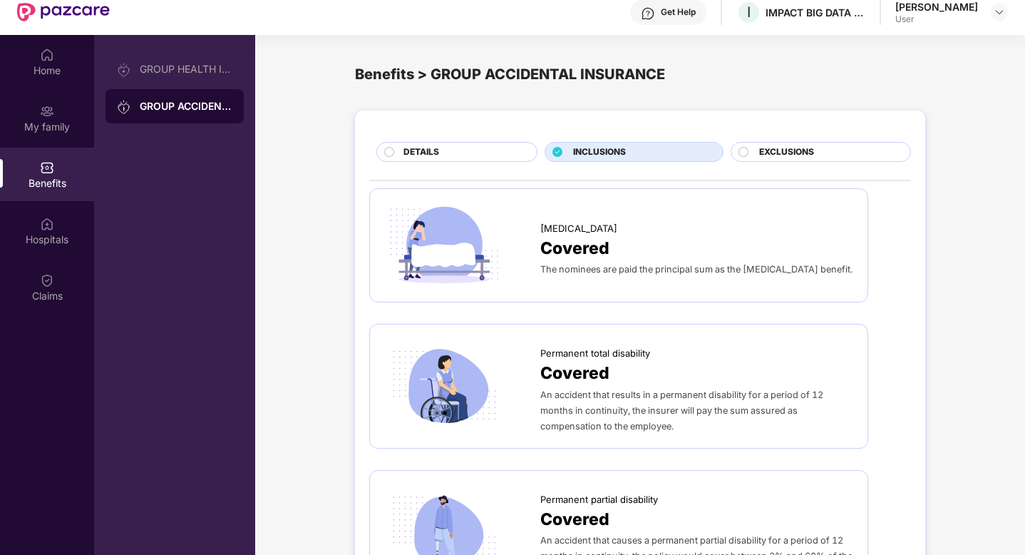
click at [492, 155] on div "DETAILS" at bounding box center [462, 153] width 133 height 16
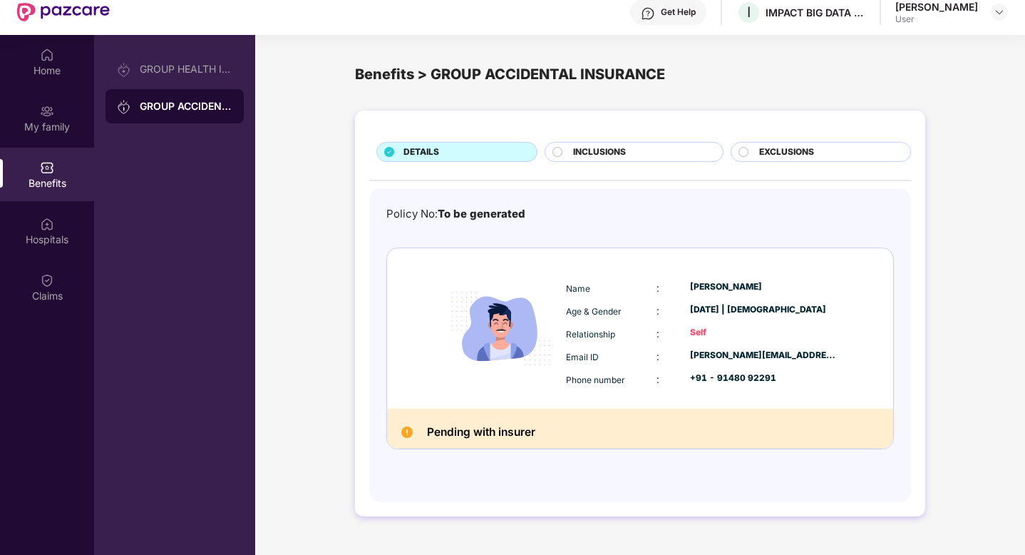
click at [569, 156] on div "INCLUSIONS" at bounding box center [640, 153] width 149 height 16
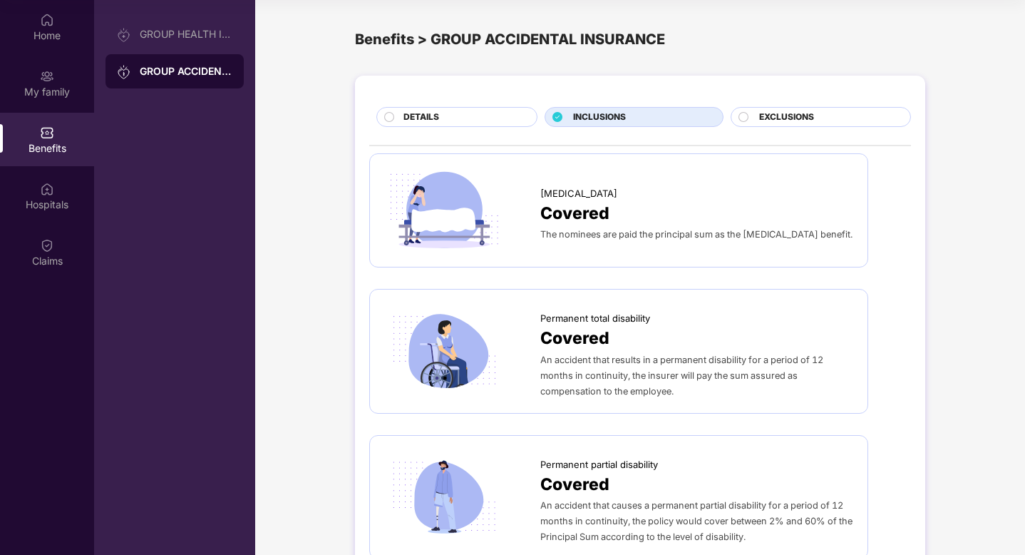
scroll to position [0, 0]
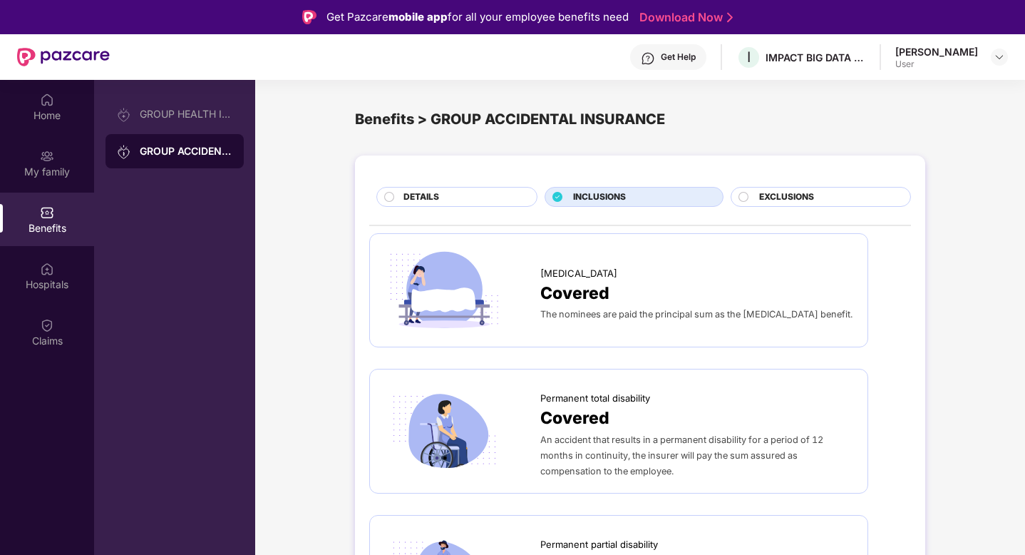
click at [788, 195] on span "EXCLUSIONS" at bounding box center [786, 197] width 55 height 14
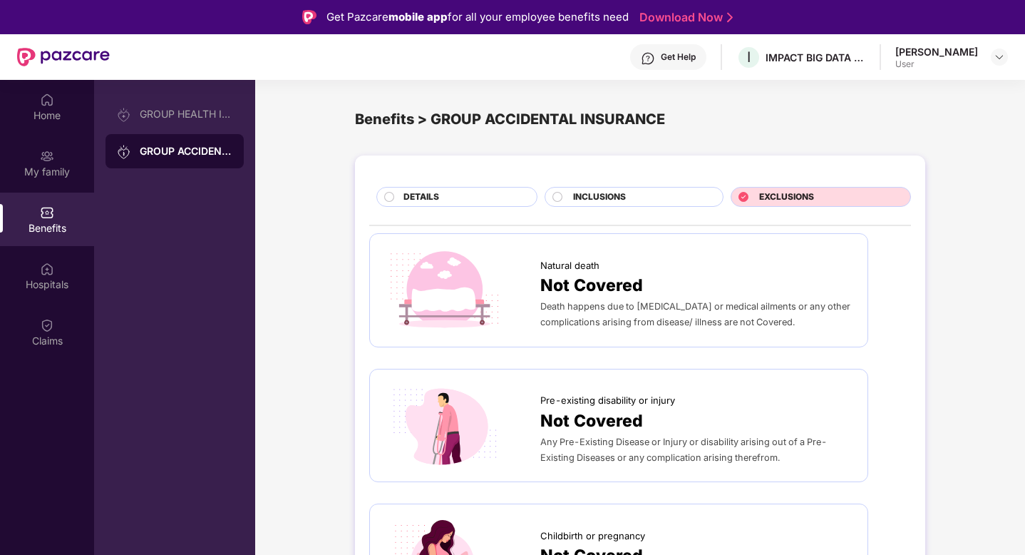
click at [696, 55] on div "Get Help" at bounding box center [678, 56] width 35 height 11
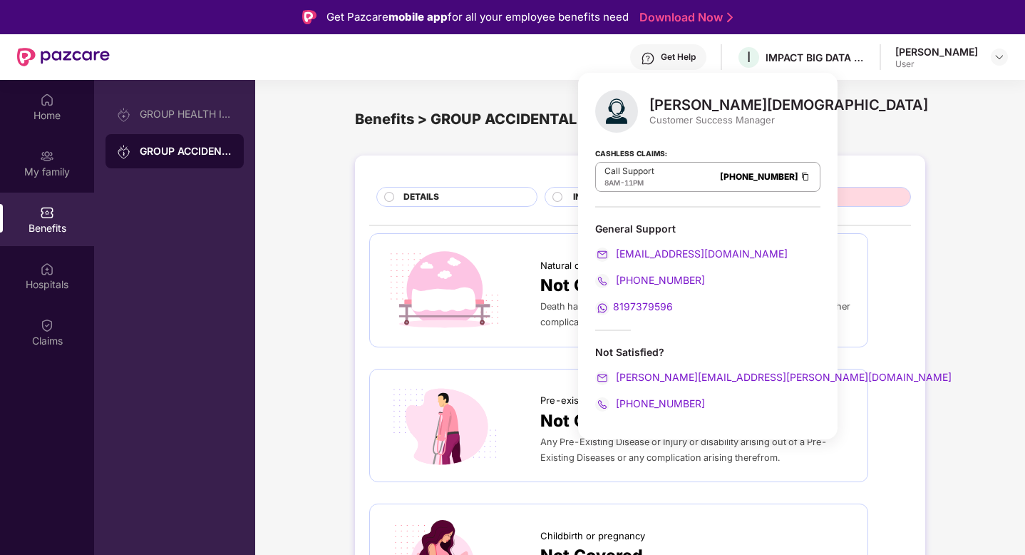
click at [757, 122] on div "Customer Success Manager" at bounding box center [789, 119] width 279 height 13
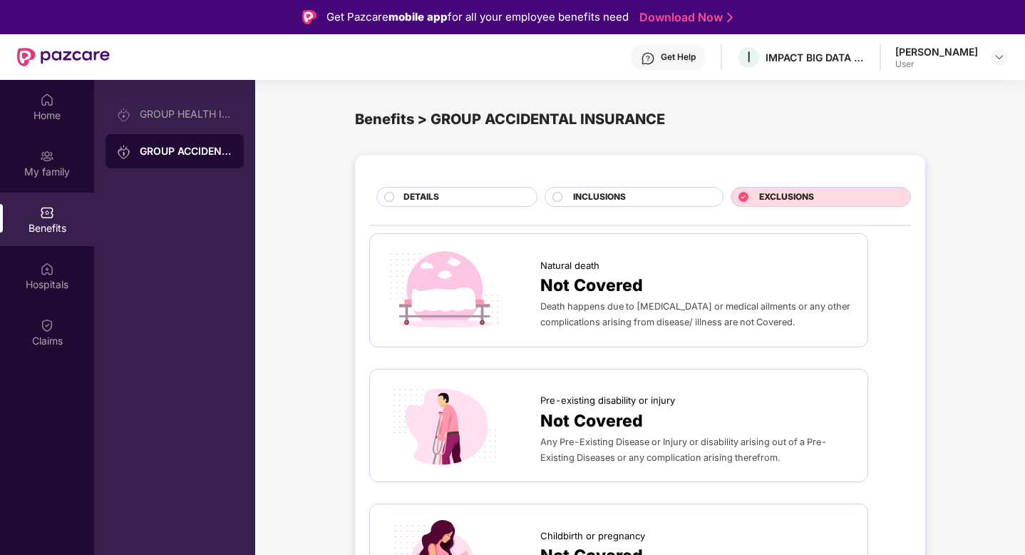
click at [819, 123] on div "Benefits > GROUP ACCIDENTAL INSURANCE" at bounding box center [640, 119] width 570 height 22
click at [63, 262] on div "Hospitals" at bounding box center [47, 275] width 94 height 53
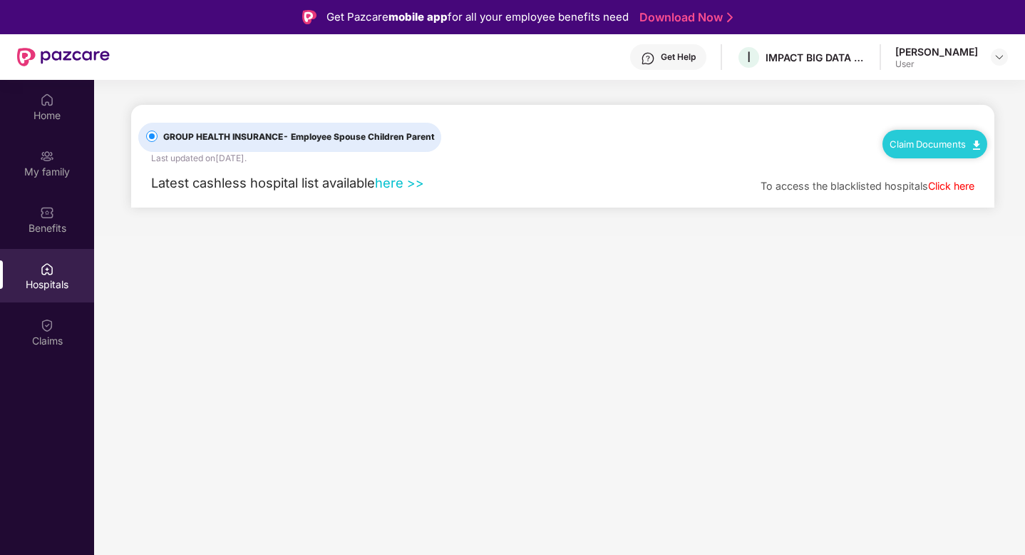
click at [942, 143] on link "Claim Documents" at bounding box center [935, 143] width 91 height 11
click at [919, 200] on link "Claim Process" at bounding box center [941, 197] width 93 height 31
click at [1002, 57] on img at bounding box center [999, 56] width 11 height 11
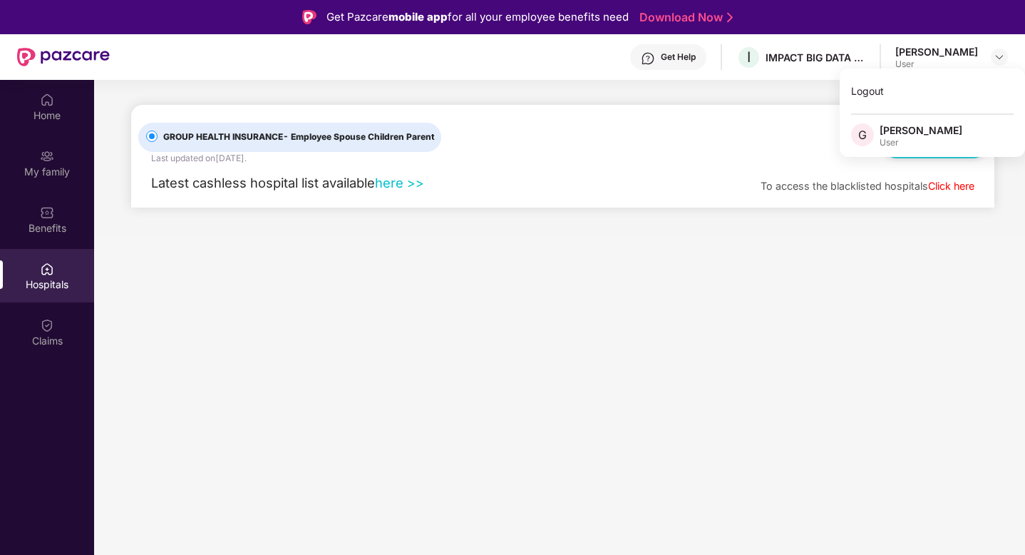
click at [755, 165] on div "Latest cashless hospital list available here >> To access the blacklisted hospi…" at bounding box center [562, 186] width 849 height 42
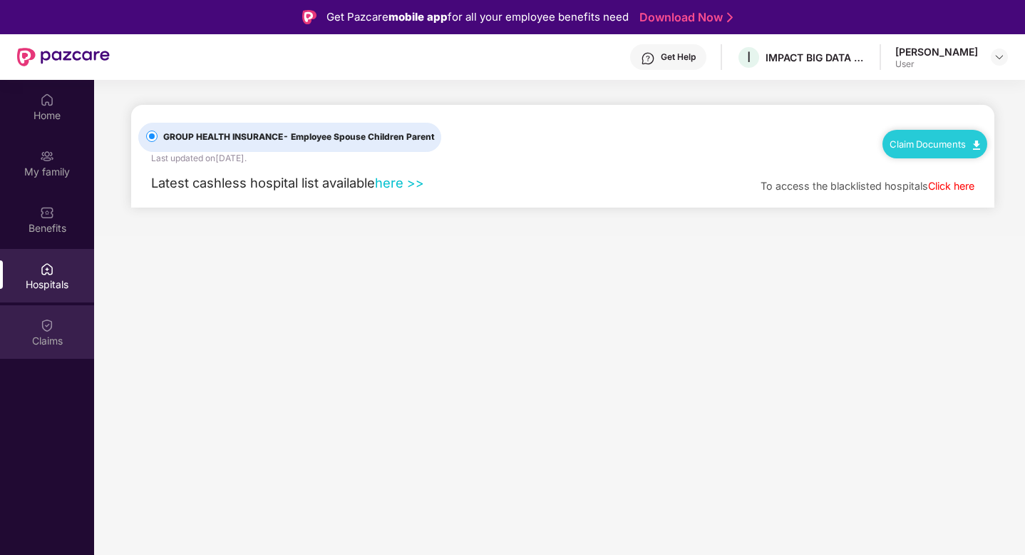
click at [29, 322] on div "Claims" at bounding box center [47, 331] width 94 height 53
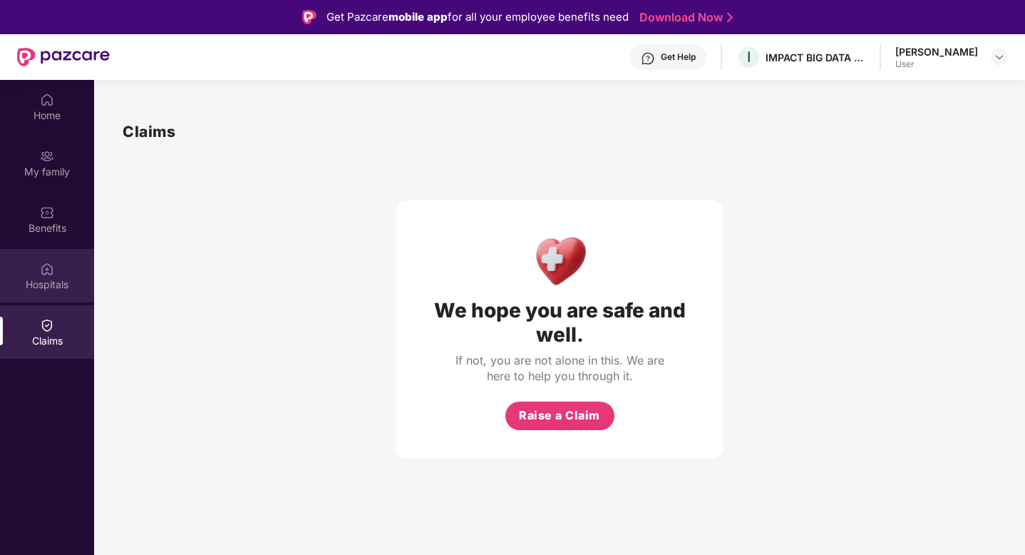
click at [51, 252] on div "Hospitals" at bounding box center [47, 275] width 94 height 53
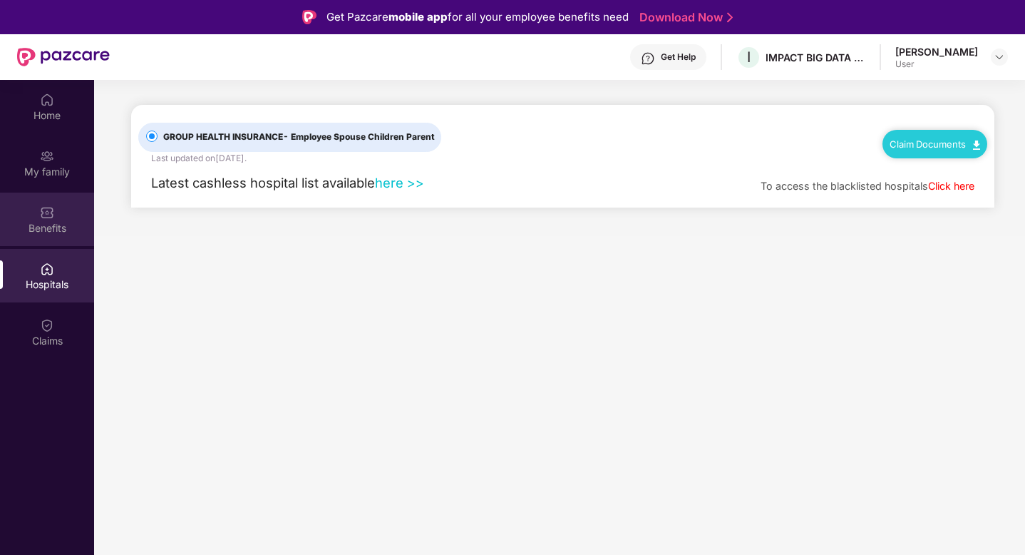
click at [49, 235] on div "Benefits" at bounding box center [47, 228] width 94 height 14
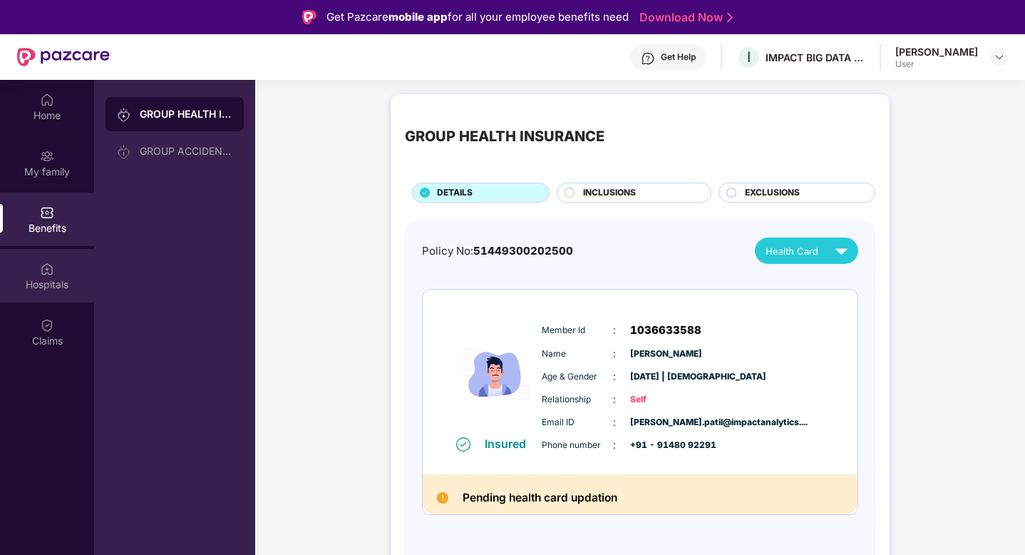
click at [51, 274] on img at bounding box center [47, 269] width 14 height 14
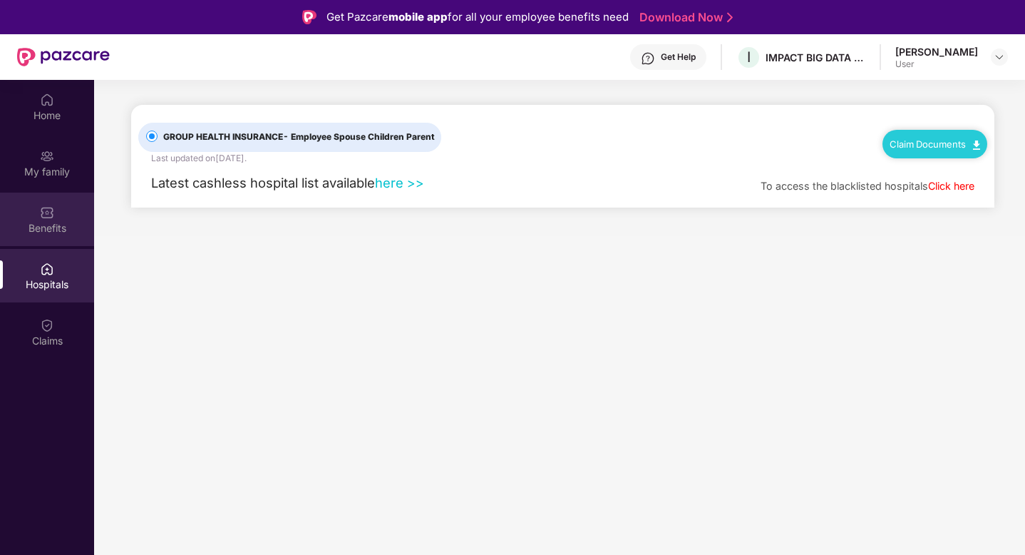
click at [70, 213] on div "Benefits" at bounding box center [47, 219] width 94 height 53
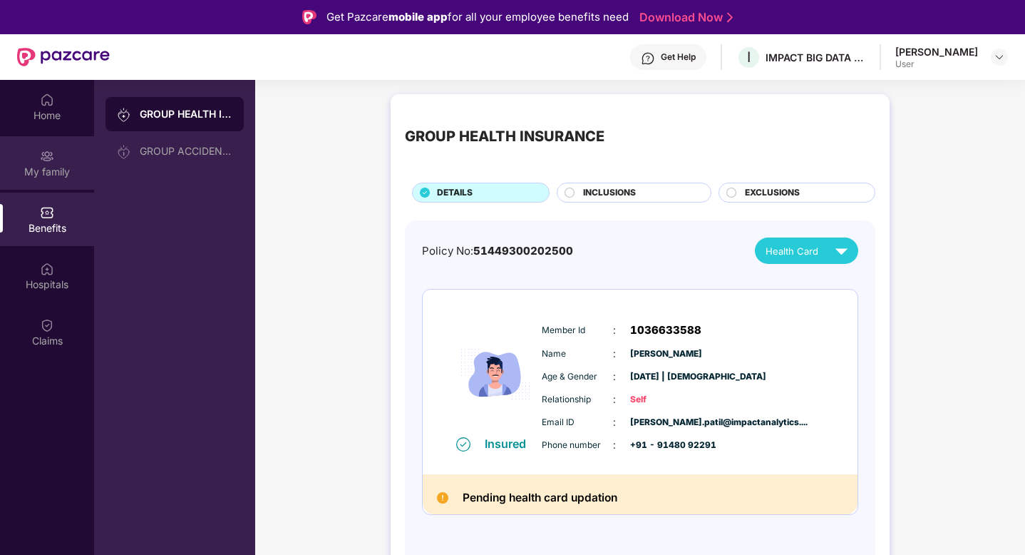
click at [57, 171] on div "My family" at bounding box center [47, 172] width 94 height 14
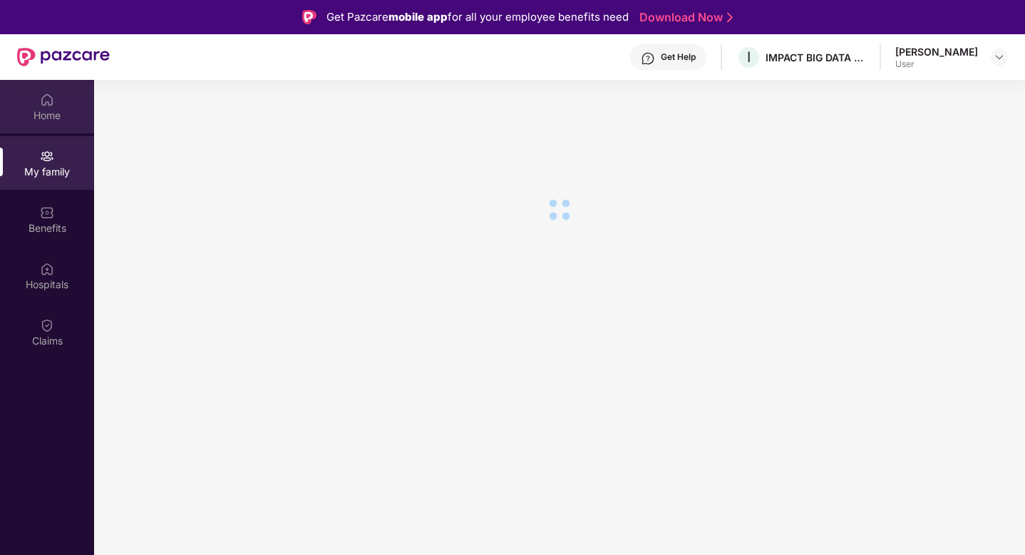
click at [53, 121] on div "Home" at bounding box center [47, 115] width 94 height 14
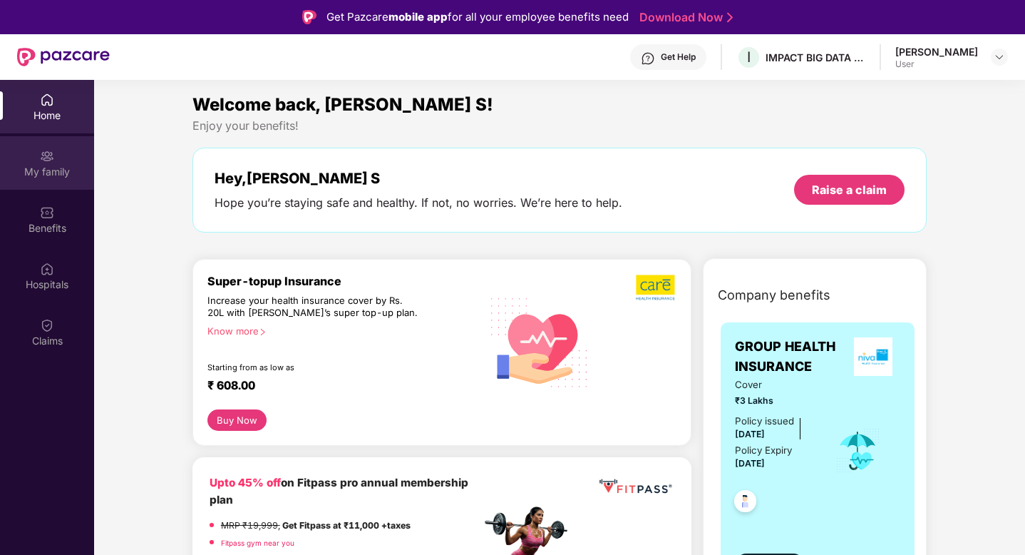
click at [0, 172] on div "My family" at bounding box center [47, 172] width 94 height 14
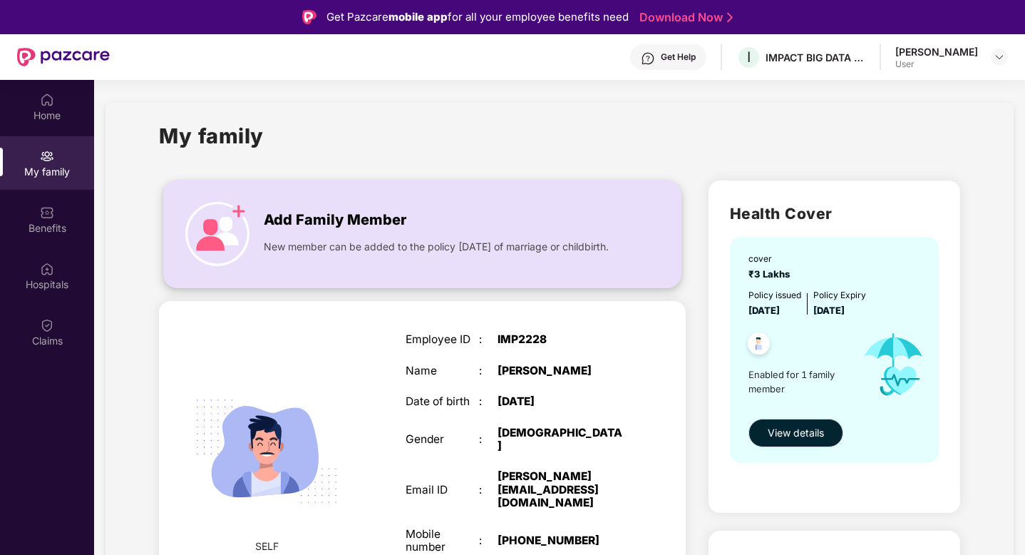
click at [235, 220] on img at bounding box center [217, 234] width 64 height 64
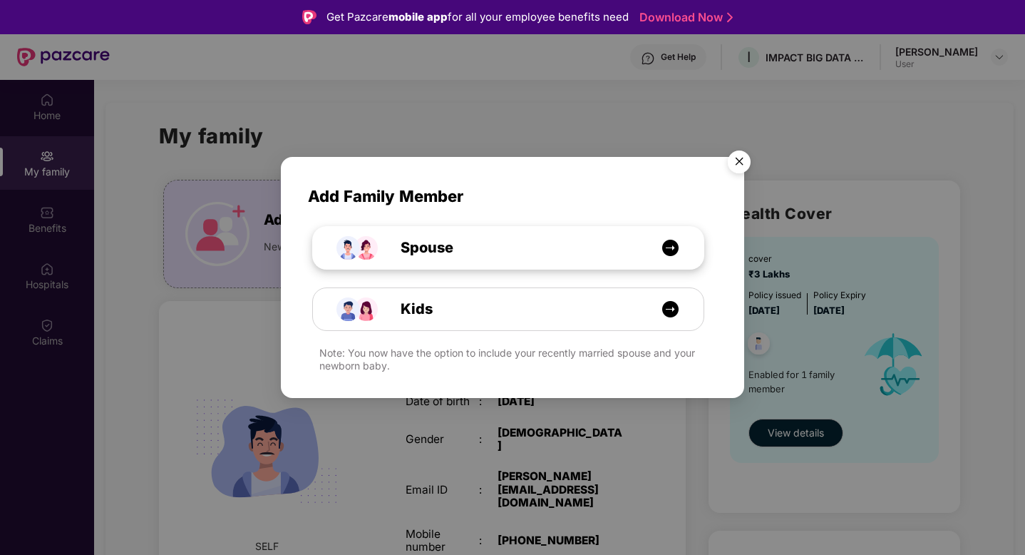
click at [660, 249] on div "Spouse" at bounding box center [515, 248] width 293 height 22
select select "****"
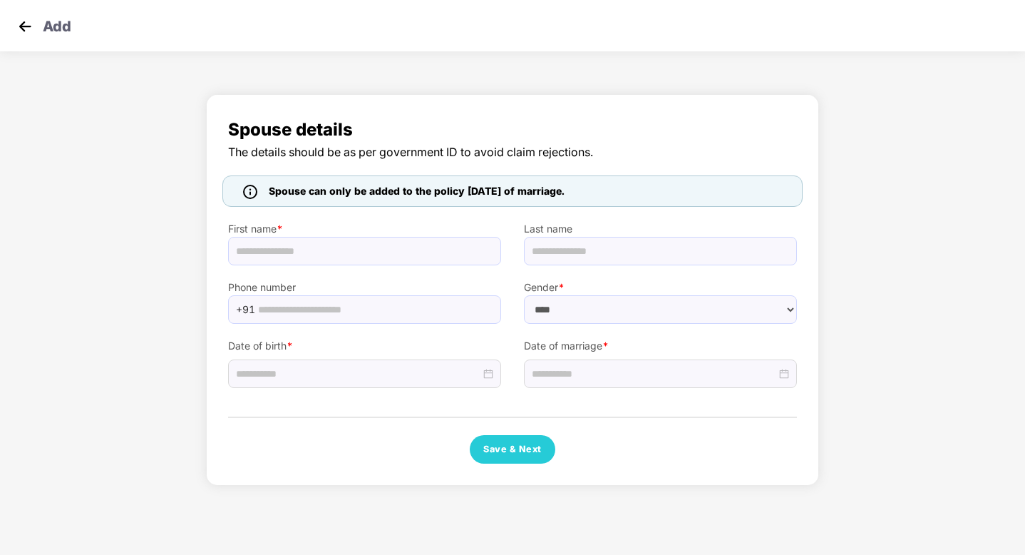
click at [21, 29] on img at bounding box center [24, 26] width 21 height 21
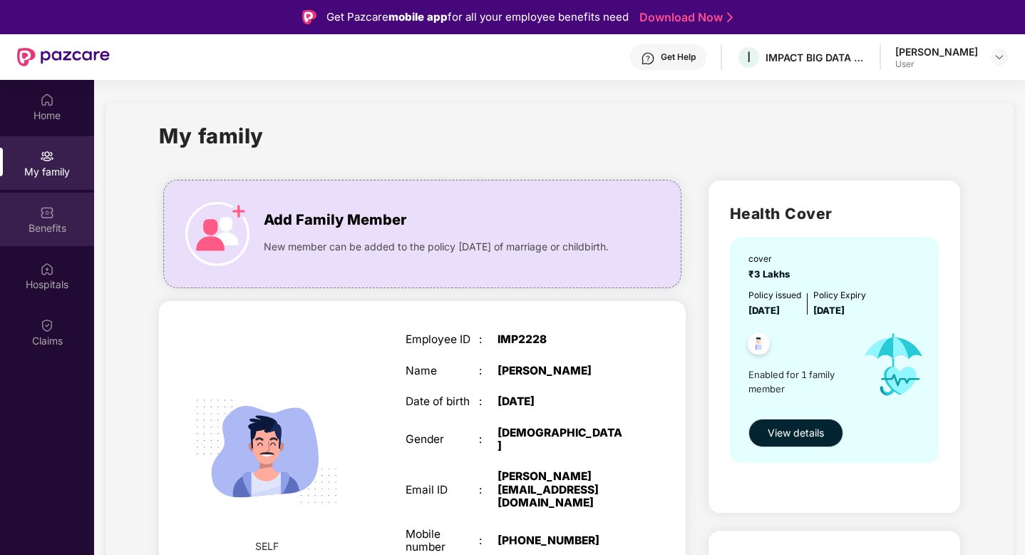
click at [64, 222] on div "Benefits" at bounding box center [47, 228] width 94 height 14
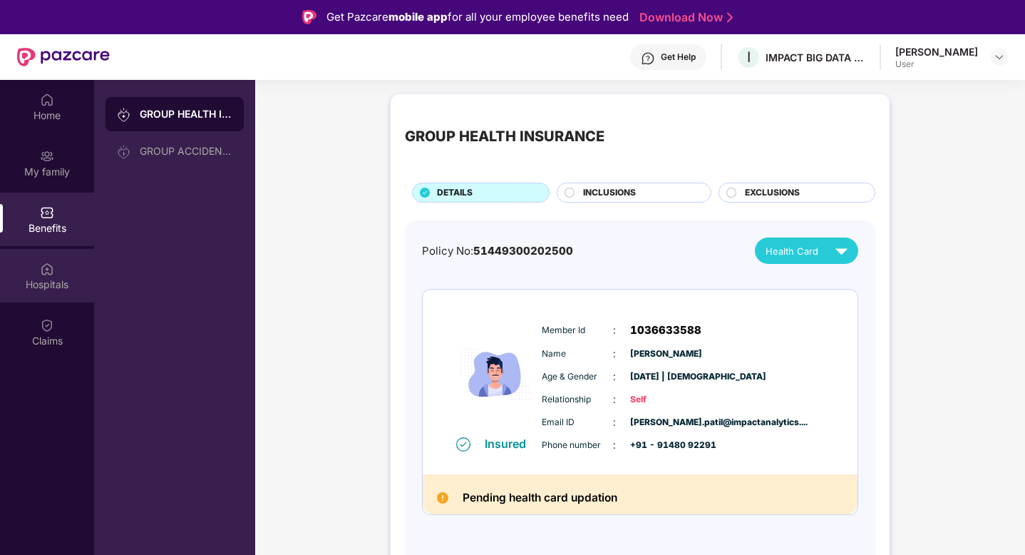
click at [62, 269] on div "Hospitals" at bounding box center [47, 275] width 94 height 53
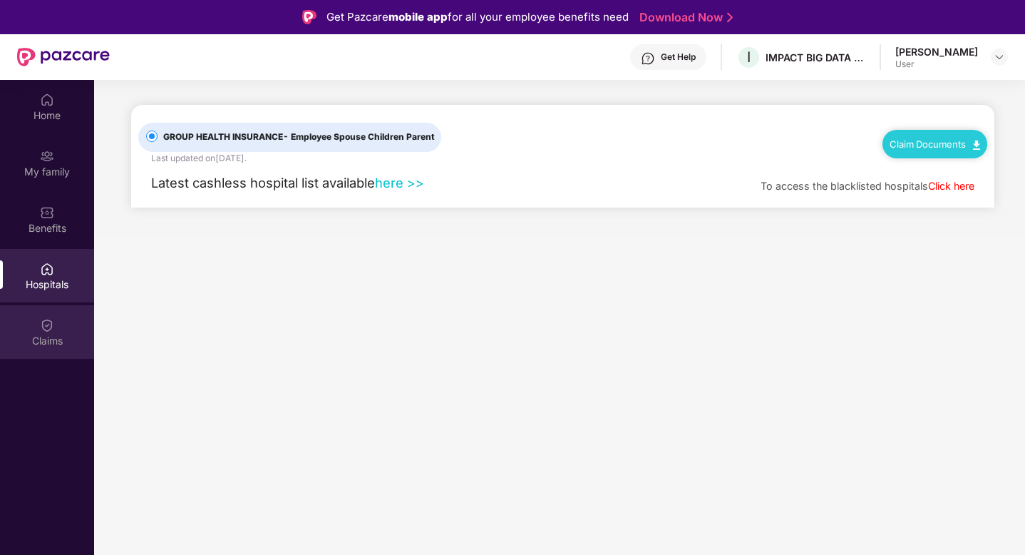
click at [62, 338] on div "Claims" at bounding box center [47, 341] width 94 height 14
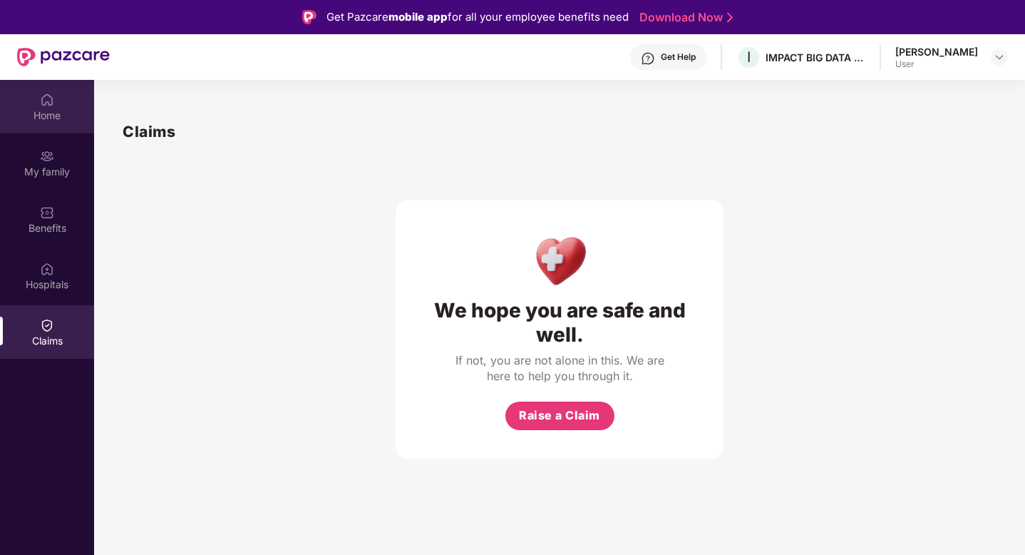
click at [41, 116] on div "Home" at bounding box center [47, 115] width 94 height 14
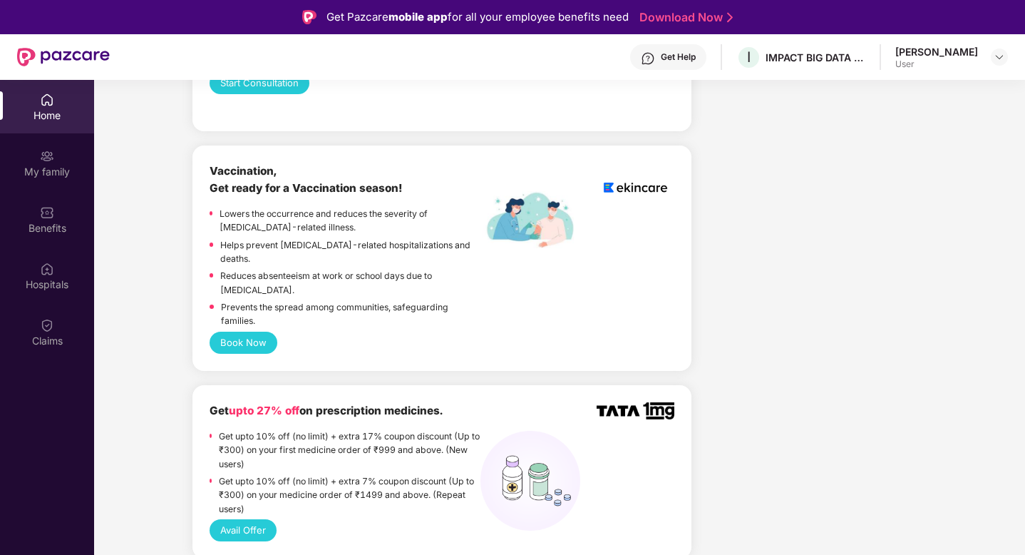
scroll to position [1085, 0]
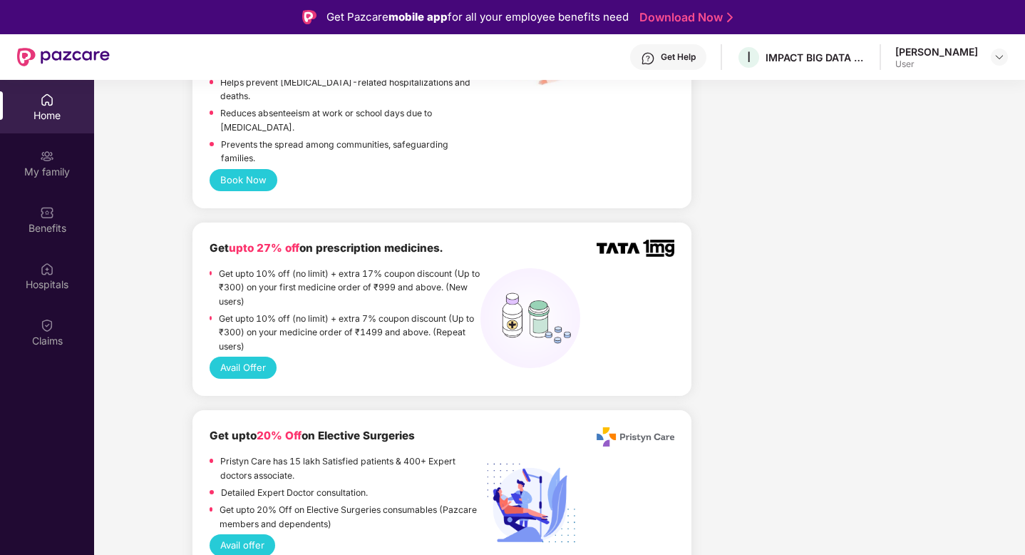
click at [255, 357] on button "Avail Offer" at bounding box center [243, 368] width 67 height 22
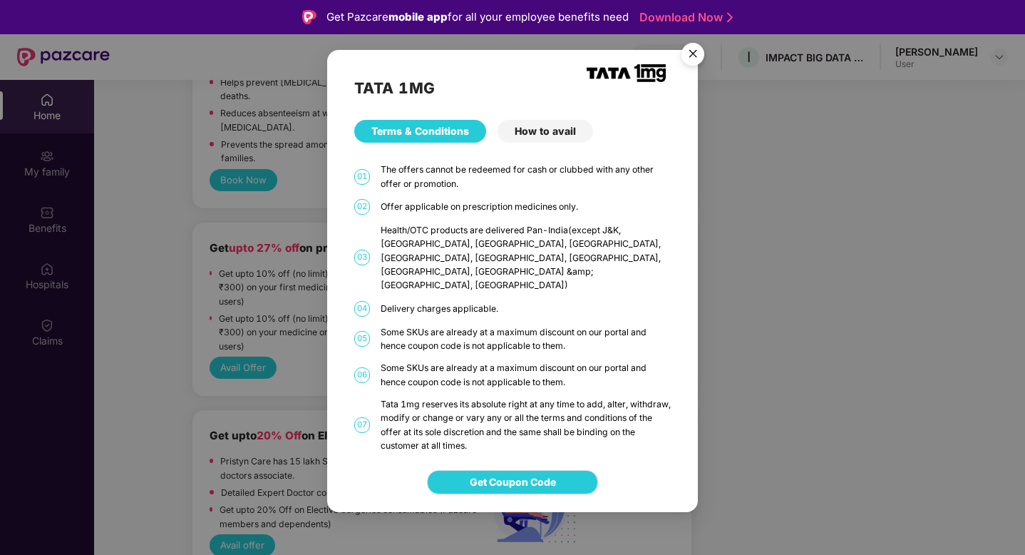
click at [524, 474] on span "Get Coupon Code" at bounding box center [513, 482] width 86 height 16
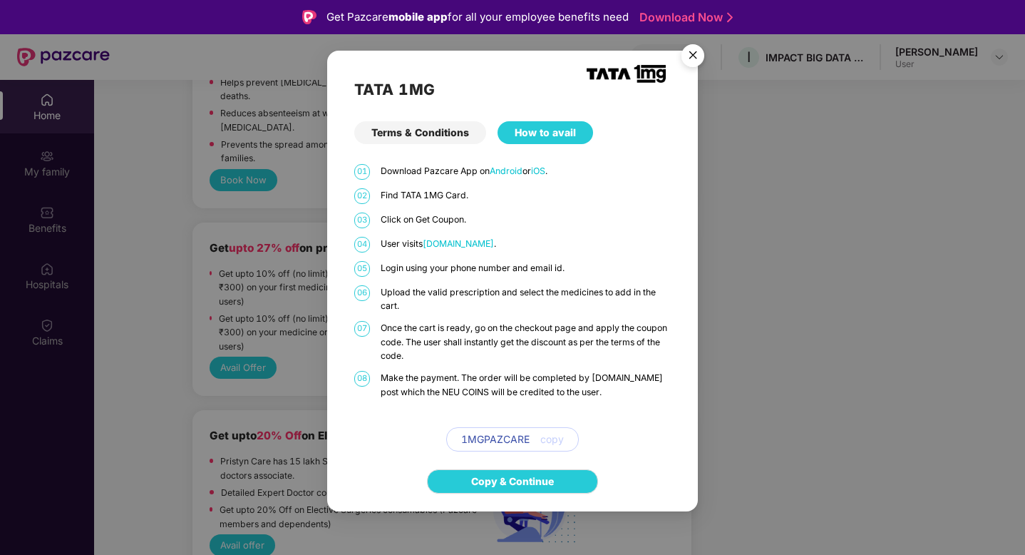
click at [548, 441] on span "copy" at bounding box center [552, 439] width 24 height 16
click at [690, 55] on img "Close" at bounding box center [693, 58] width 40 height 40
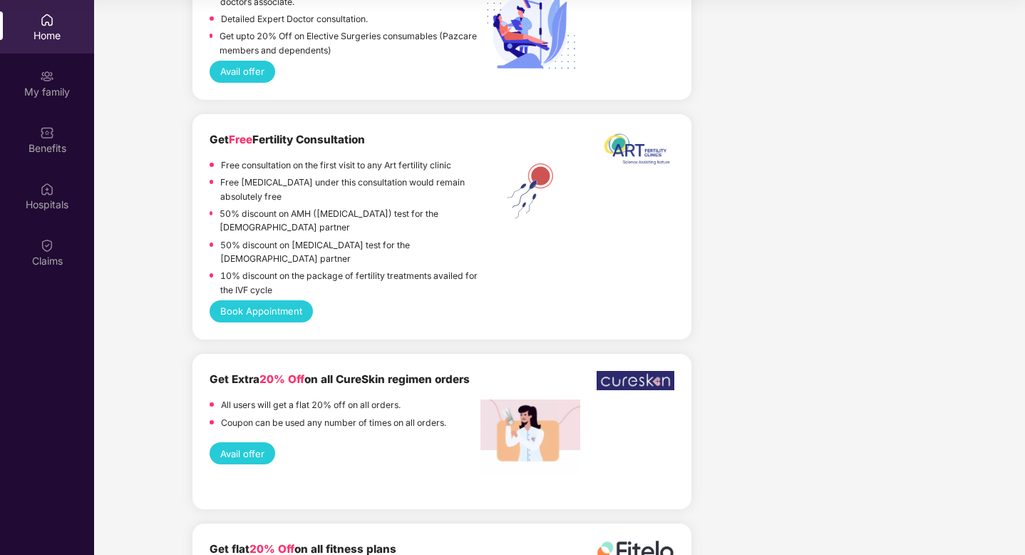
scroll to position [1293, 0]
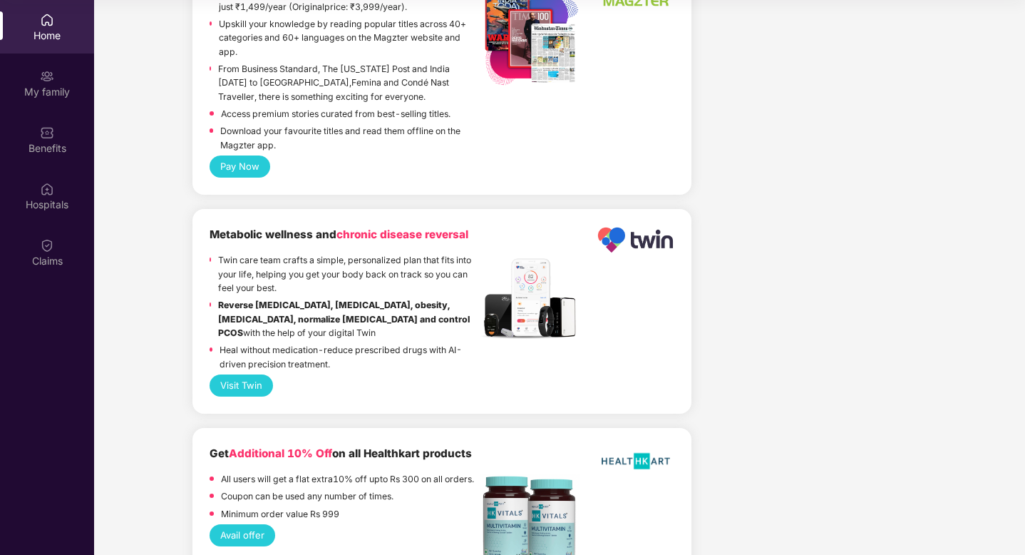
scroll to position [2911, 0]
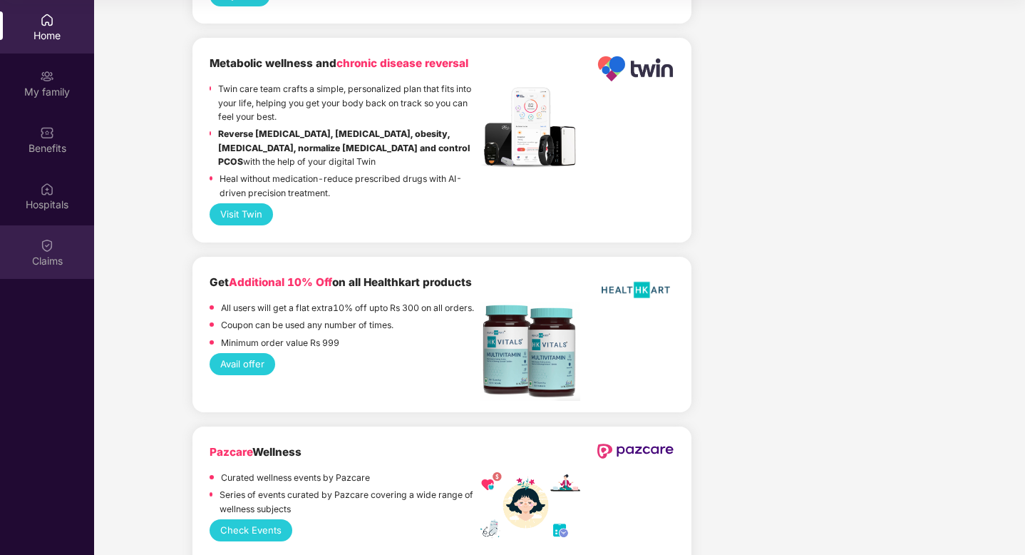
click at [42, 237] on div at bounding box center [47, 244] width 14 height 14
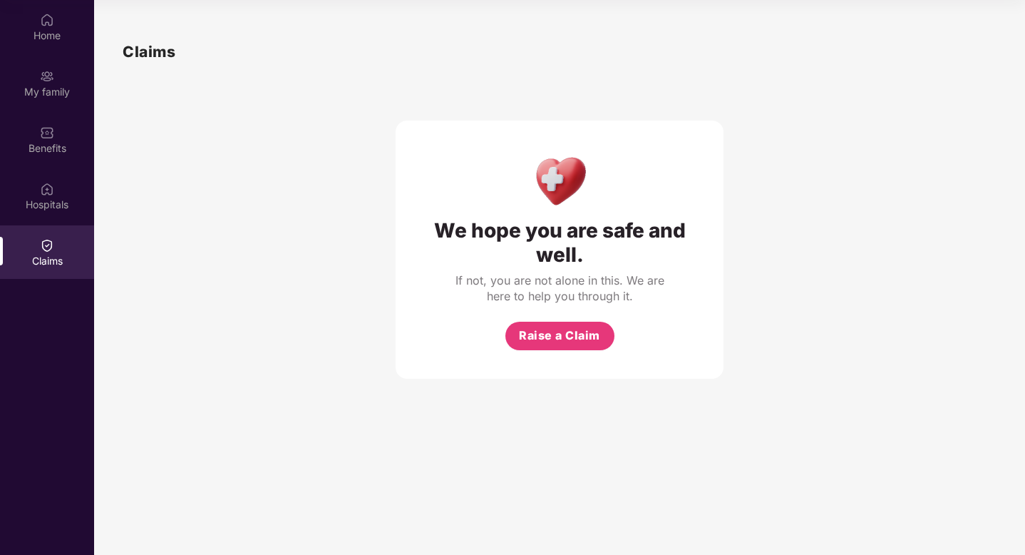
scroll to position [0, 0]
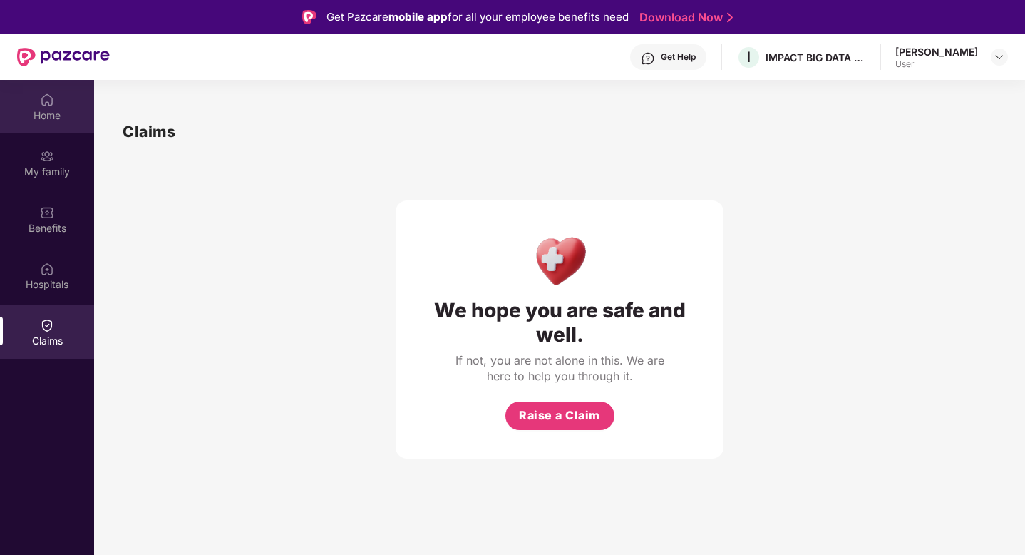
click at [57, 119] on div "Home" at bounding box center [47, 115] width 94 height 14
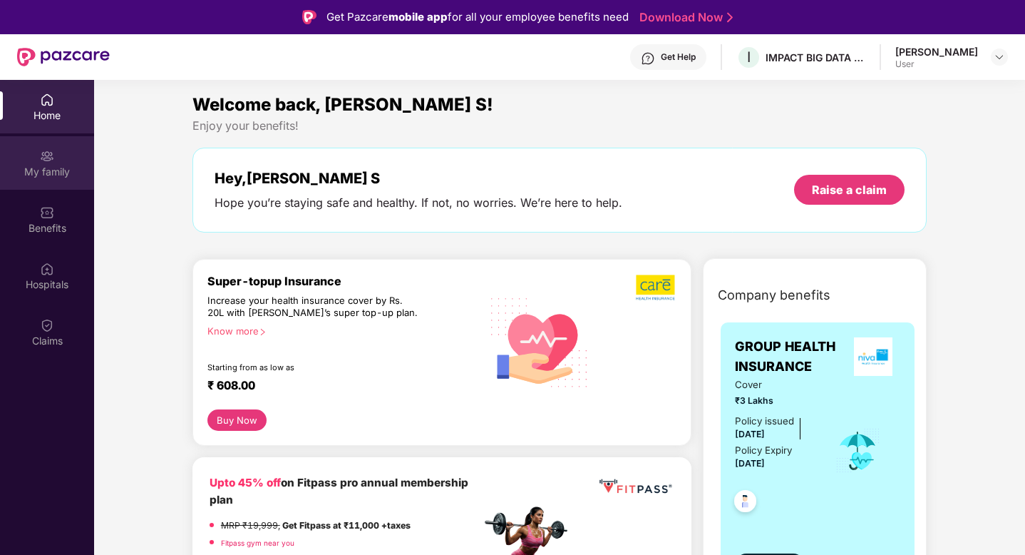
click at [51, 168] on div "My family" at bounding box center [47, 172] width 94 height 14
